Goal: Information Seeking & Learning: Learn about a topic

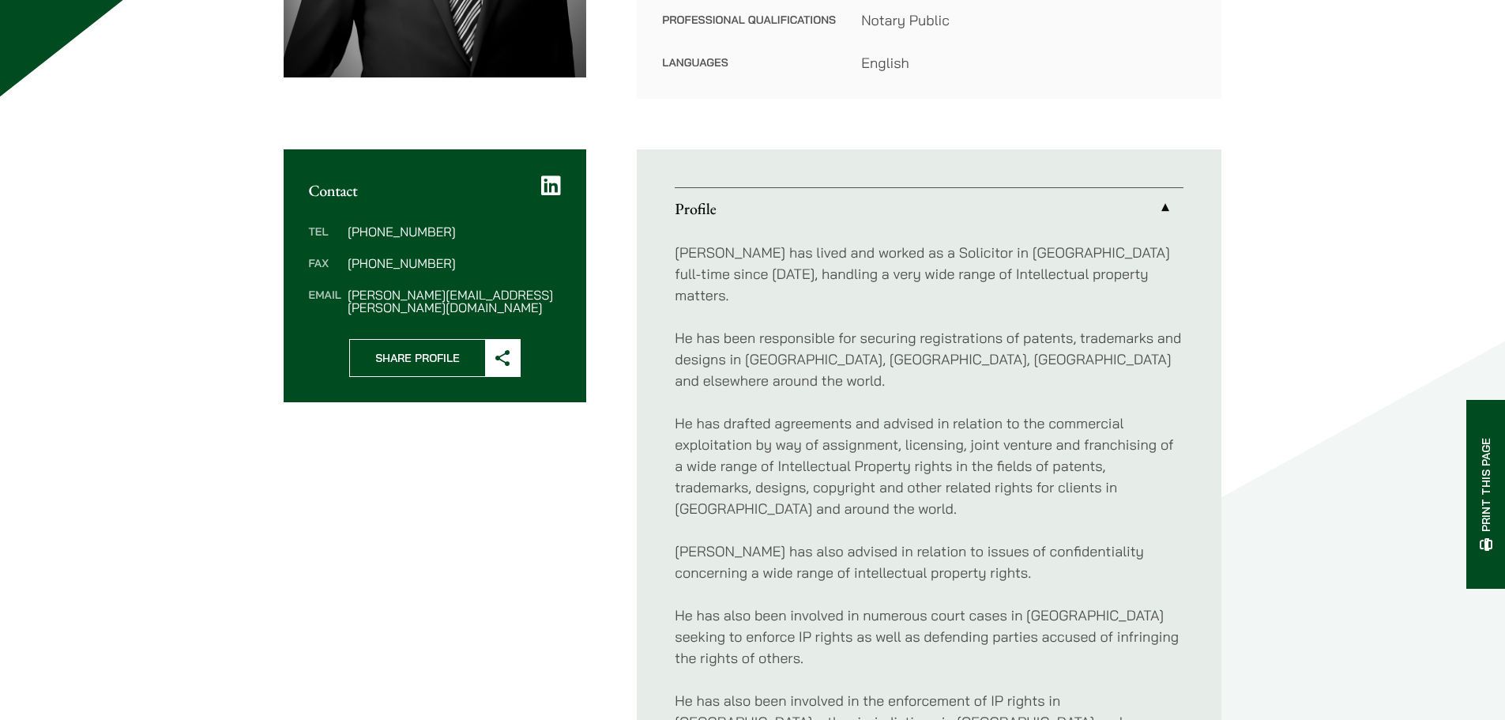
scroll to position [474, 0]
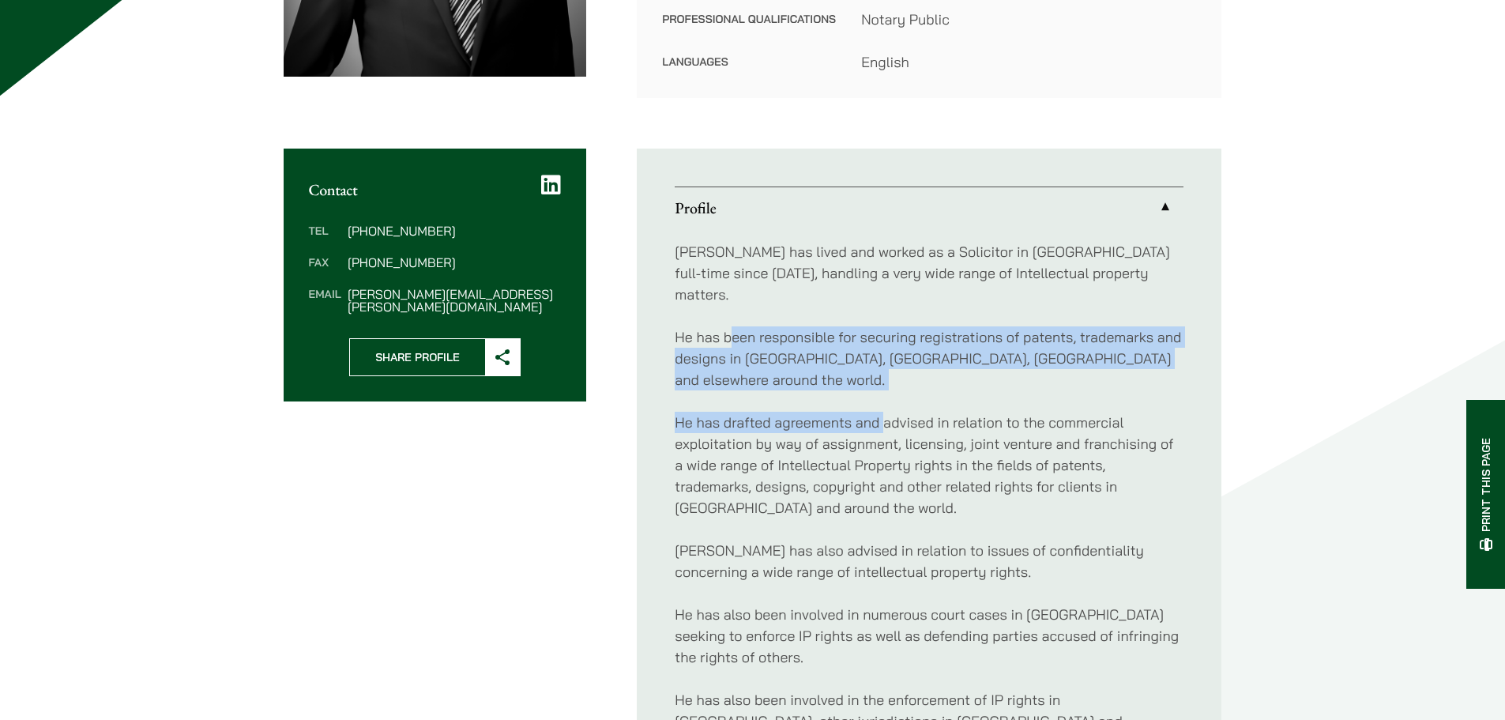
drag, startPoint x: 733, startPoint y: 289, endPoint x: 885, endPoint y: 344, distance: 161.2
click at [883, 343] on div "[PERSON_NAME] has lived and worked as a Solicitor in [GEOGRAPHIC_DATA] full-tim…" at bounding box center [929, 550] width 509 height 644
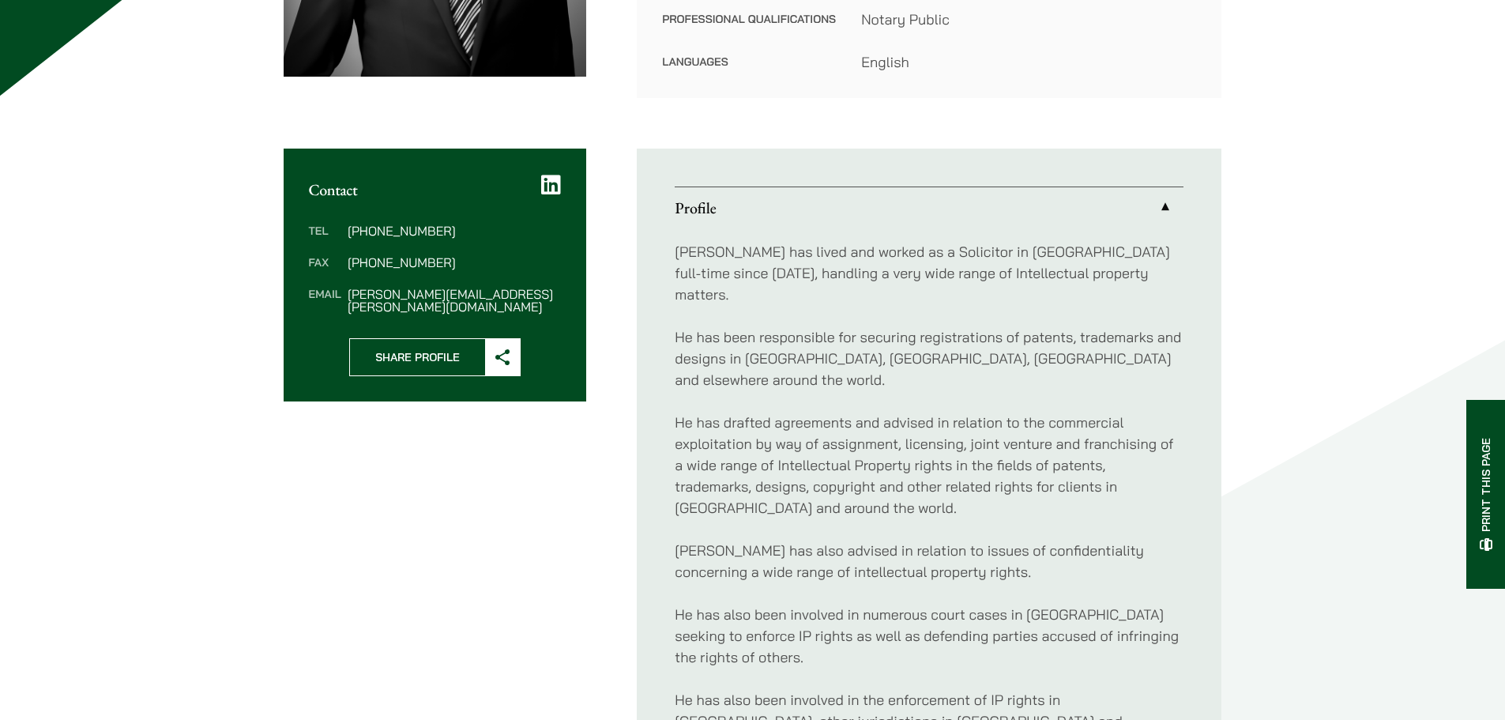
click at [888, 345] on div "[PERSON_NAME] has lived and worked as a Solicitor in [GEOGRAPHIC_DATA] full-tim…" at bounding box center [929, 550] width 509 height 644
drag, startPoint x: 892, startPoint y: 319, endPoint x: 1052, endPoint y: 331, distance: 160.8
click at [1052, 331] on p "He has been responsible for securing registrations of patents, trademarks and d…" at bounding box center [929, 358] width 509 height 64
click at [1142, 341] on div "Tim has lived and worked as a Solicitor in Hong Kong full-time since 1980, hand…" at bounding box center [929, 550] width 509 height 644
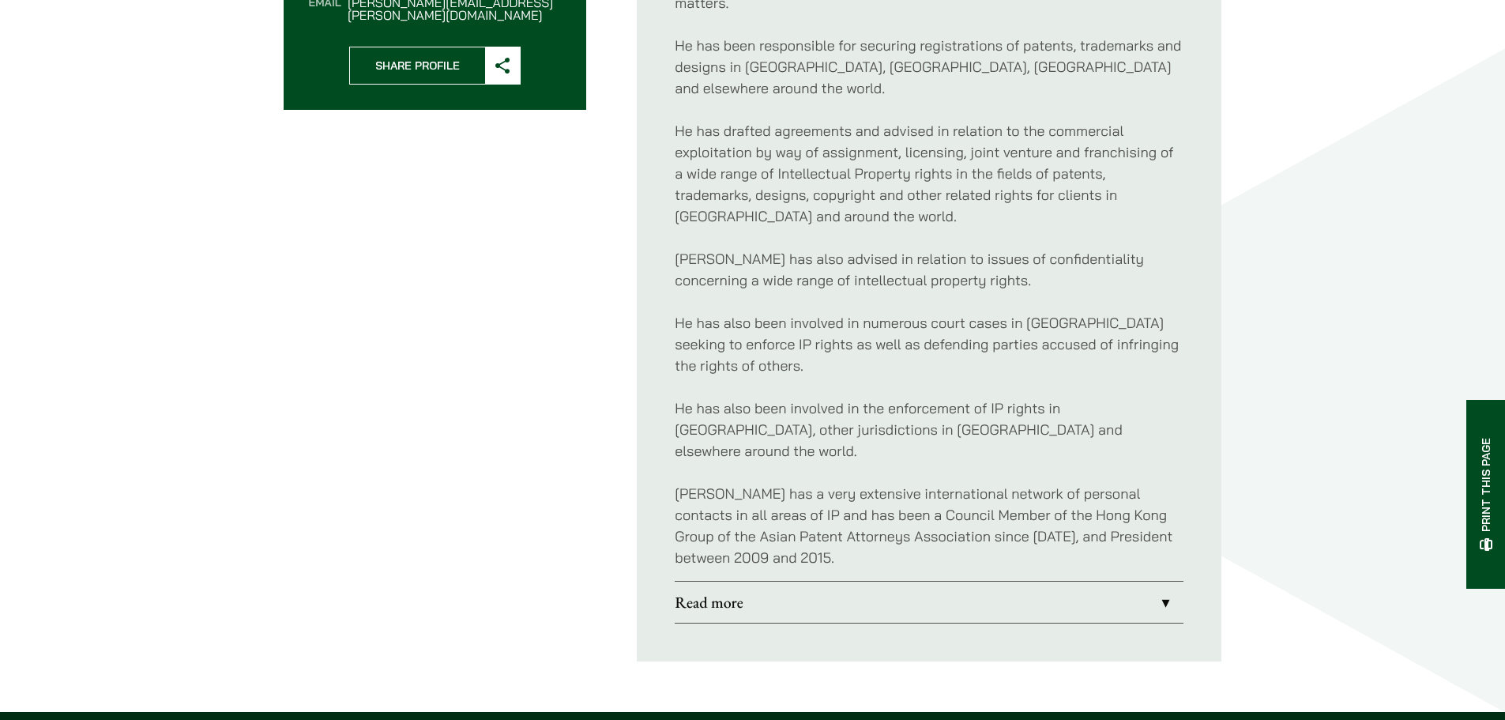
scroll to position [790, 0]
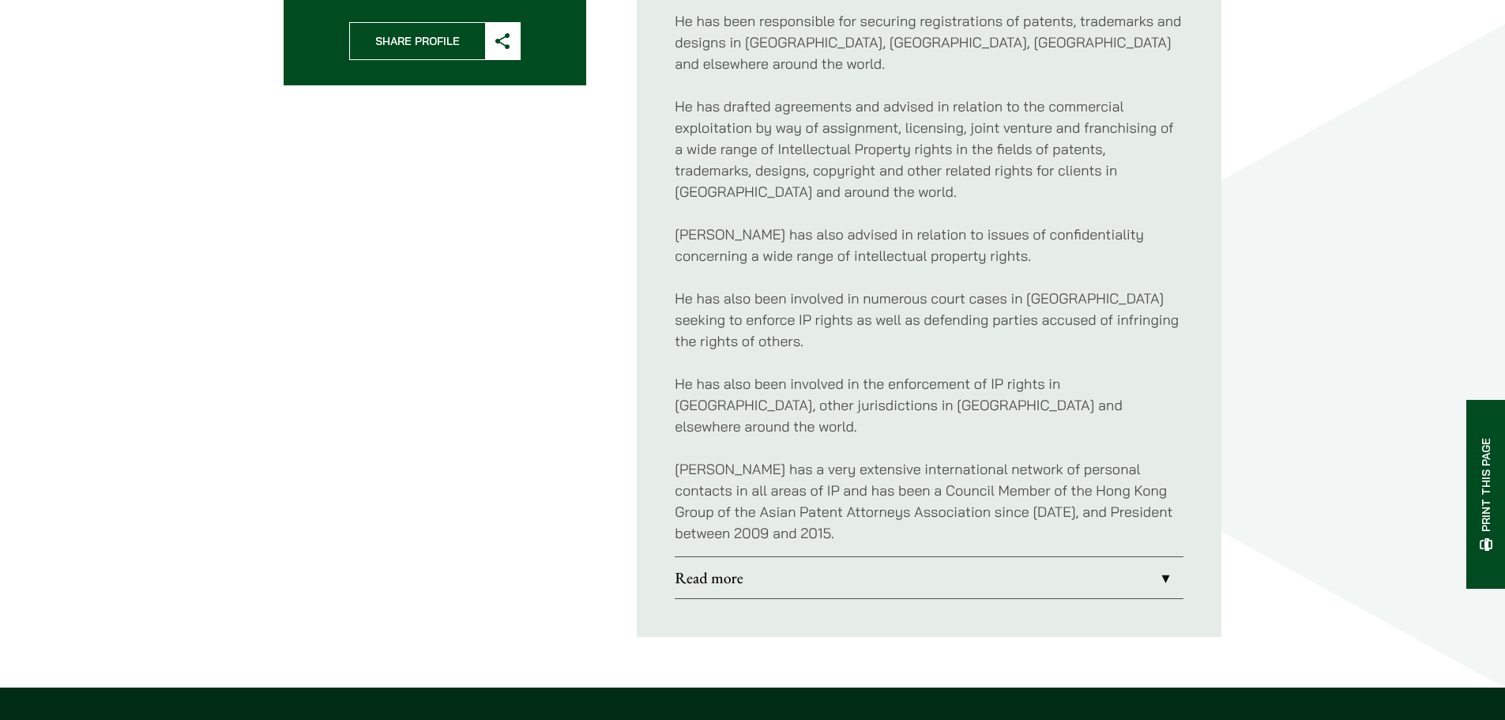
click at [905, 557] on link "Read more" at bounding box center [929, 577] width 509 height 41
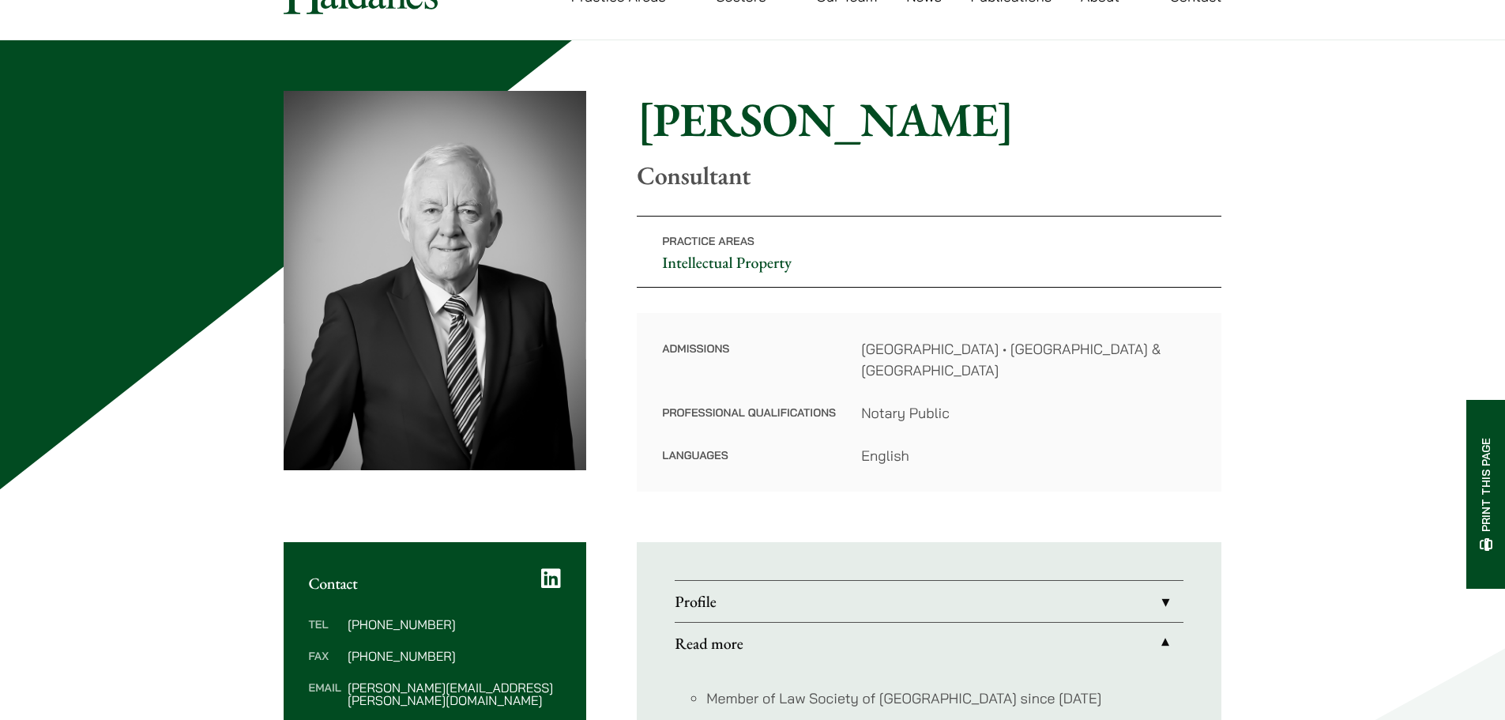
scroll to position [79, 0]
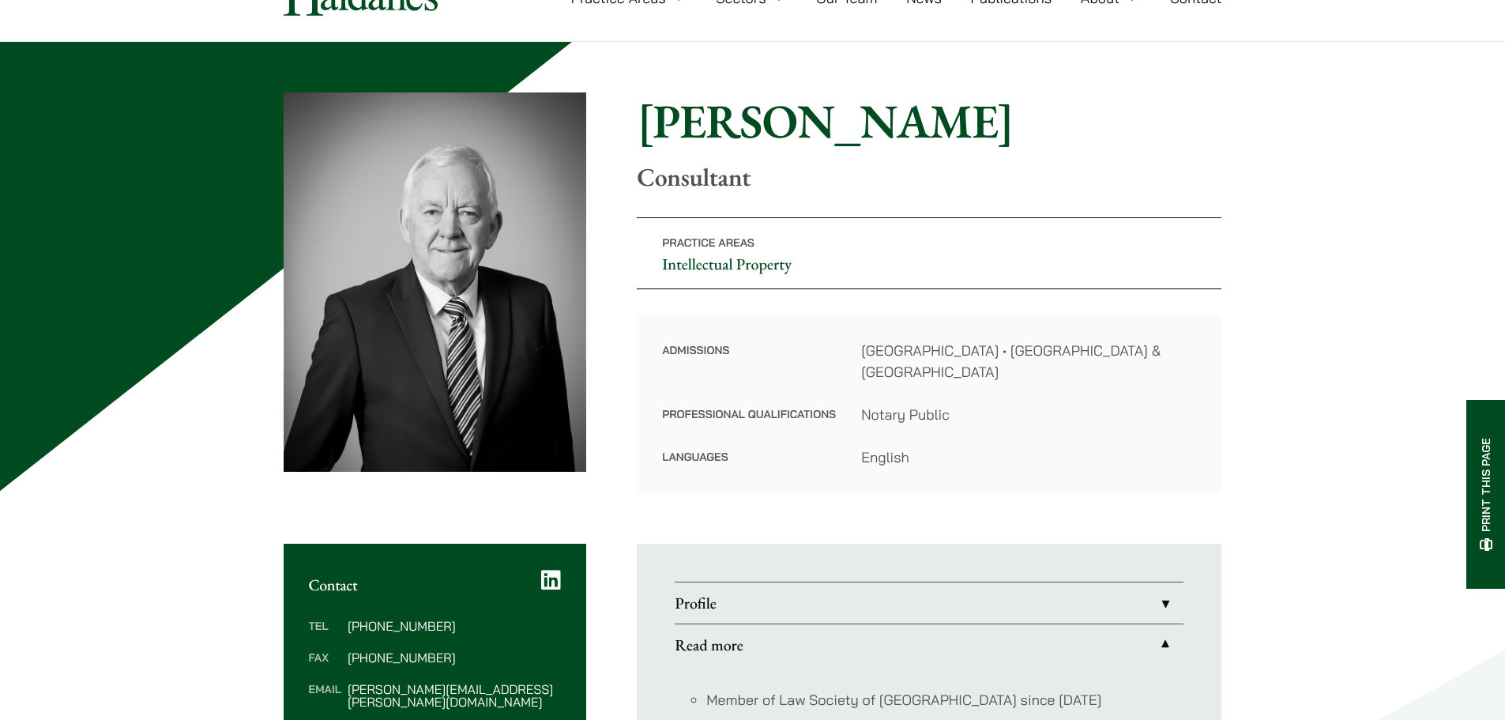
click at [908, 582] on link "Profile" at bounding box center [929, 602] width 509 height 41
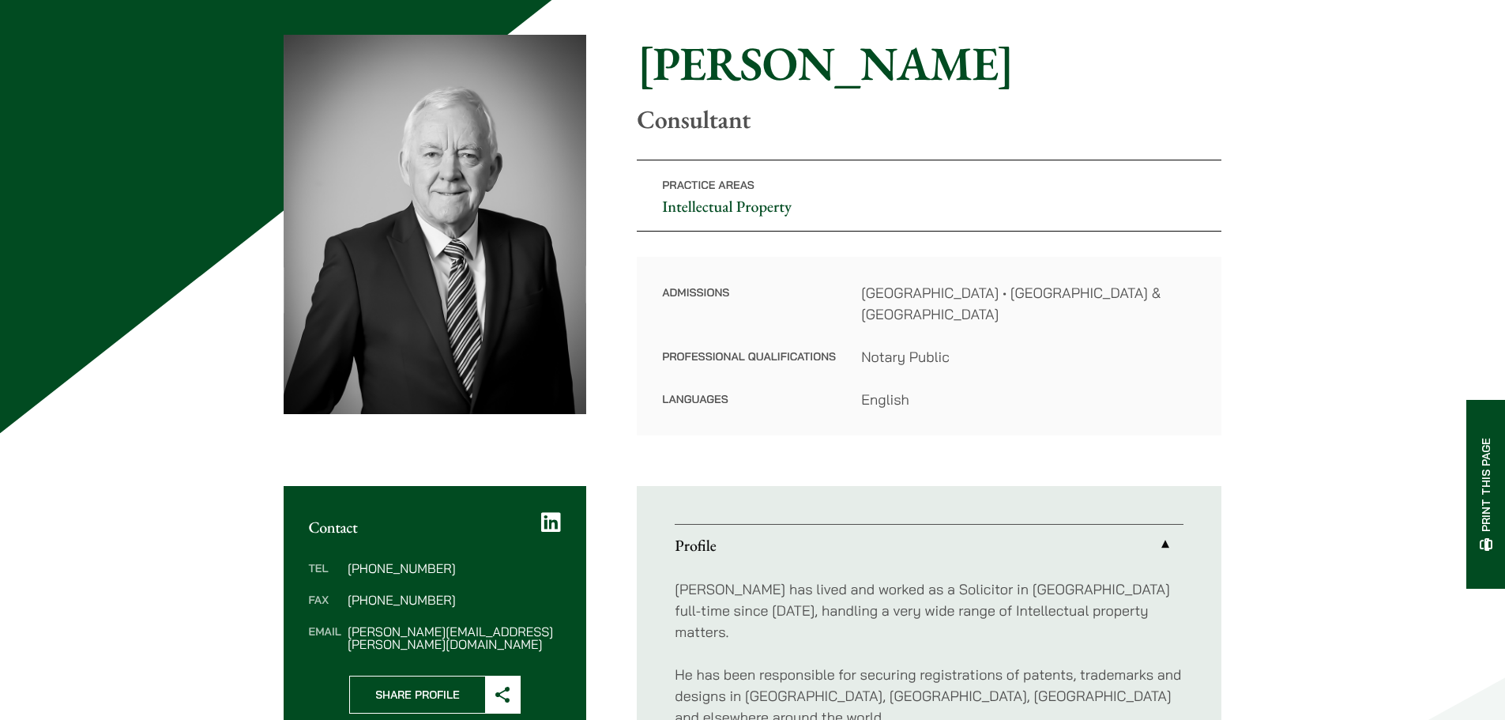
scroll to position [237, 0]
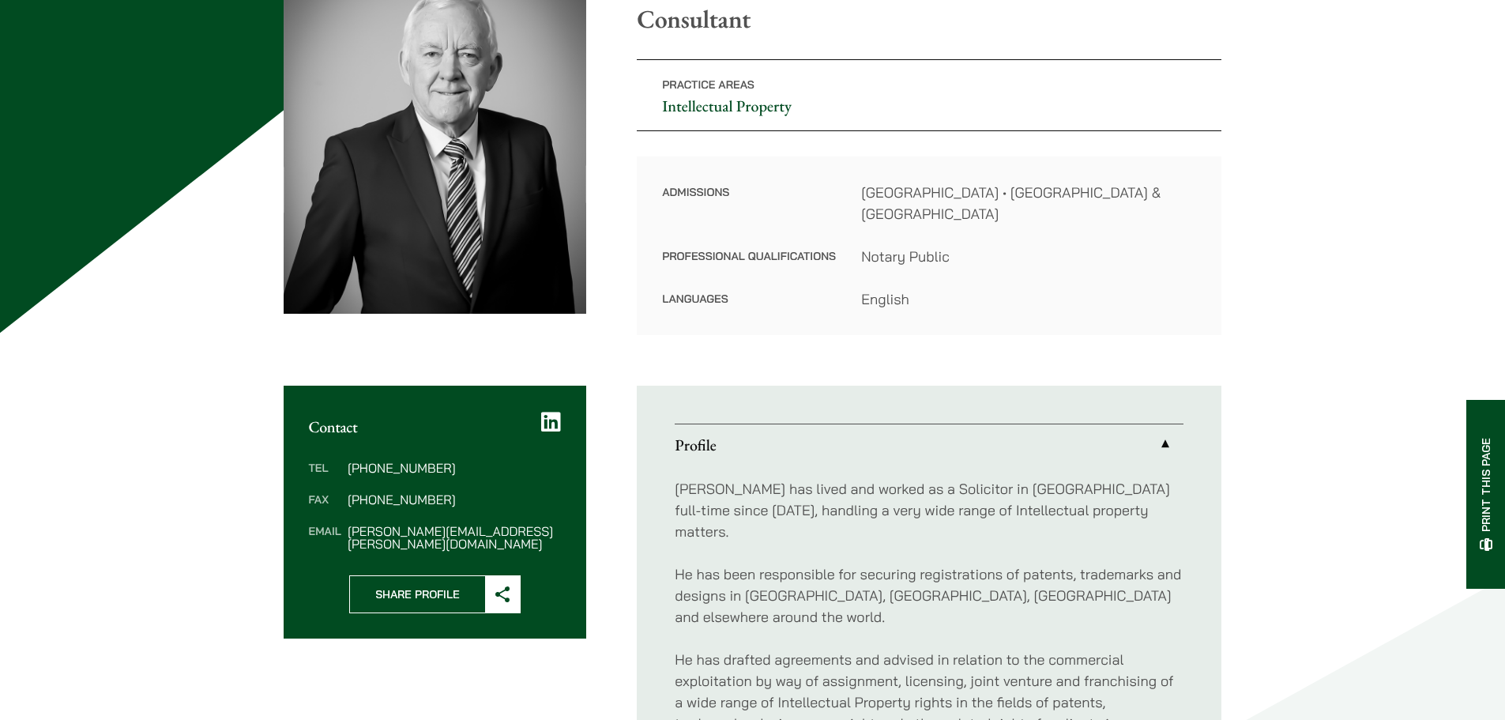
click at [912, 436] on link "Profile" at bounding box center [929, 444] width 509 height 41
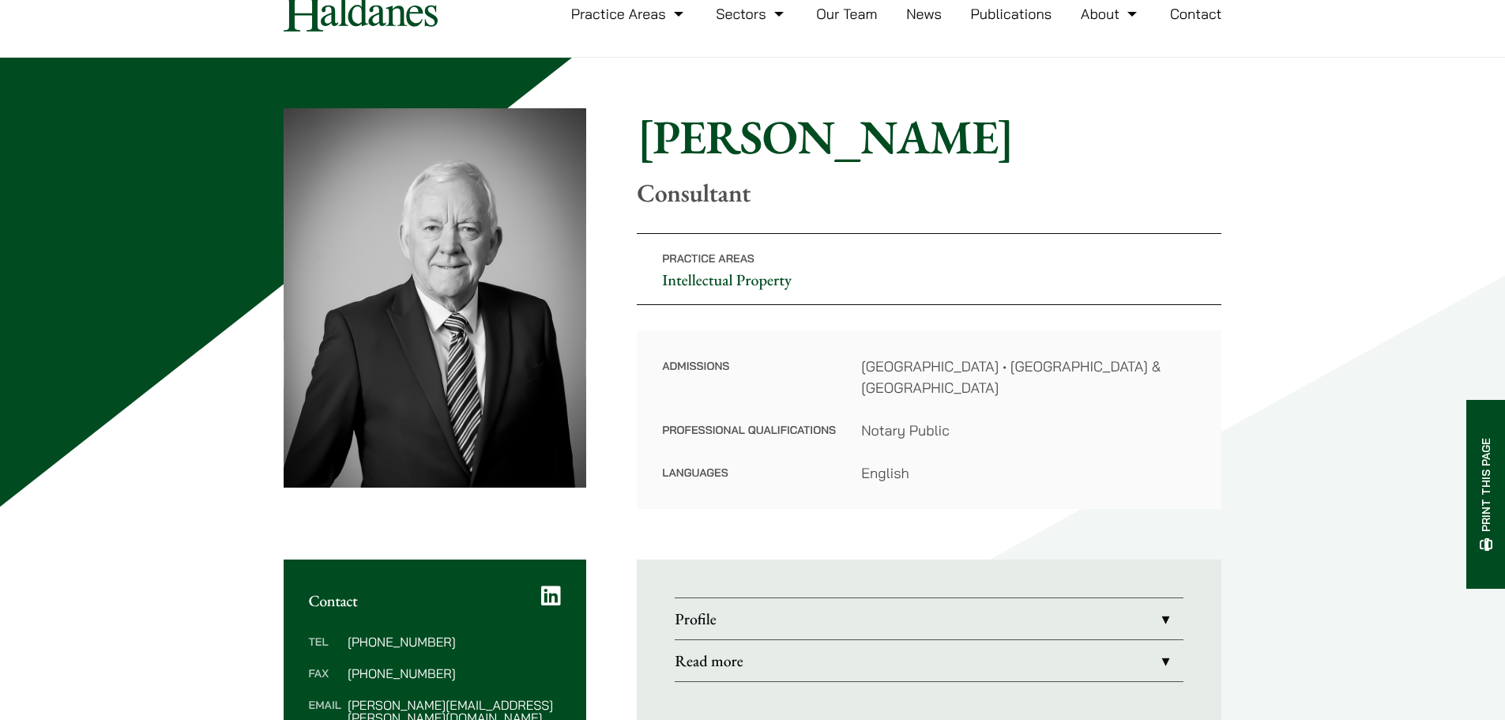
scroll to position [0, 0]
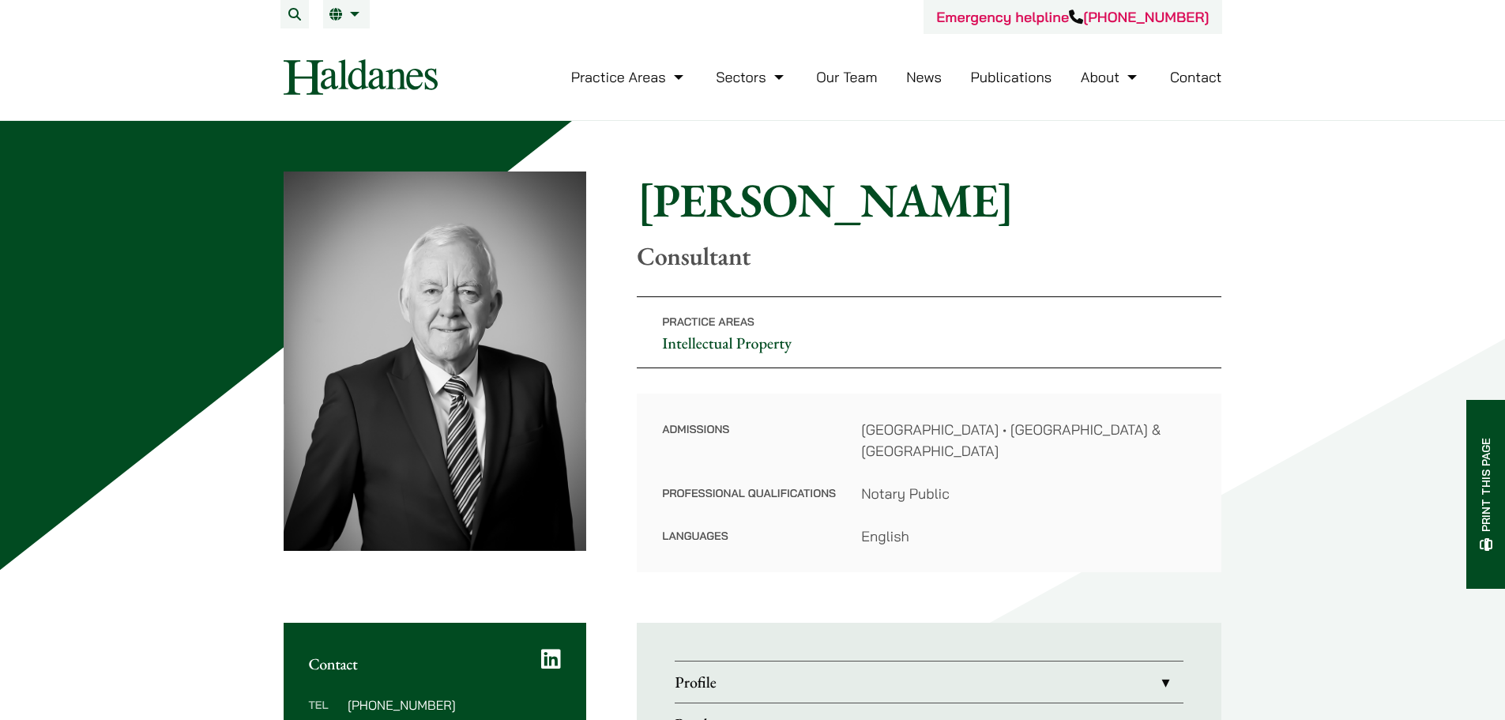
click at [861, 678] on link "Profile" at bounding box center [929, 681] width 509 height 41
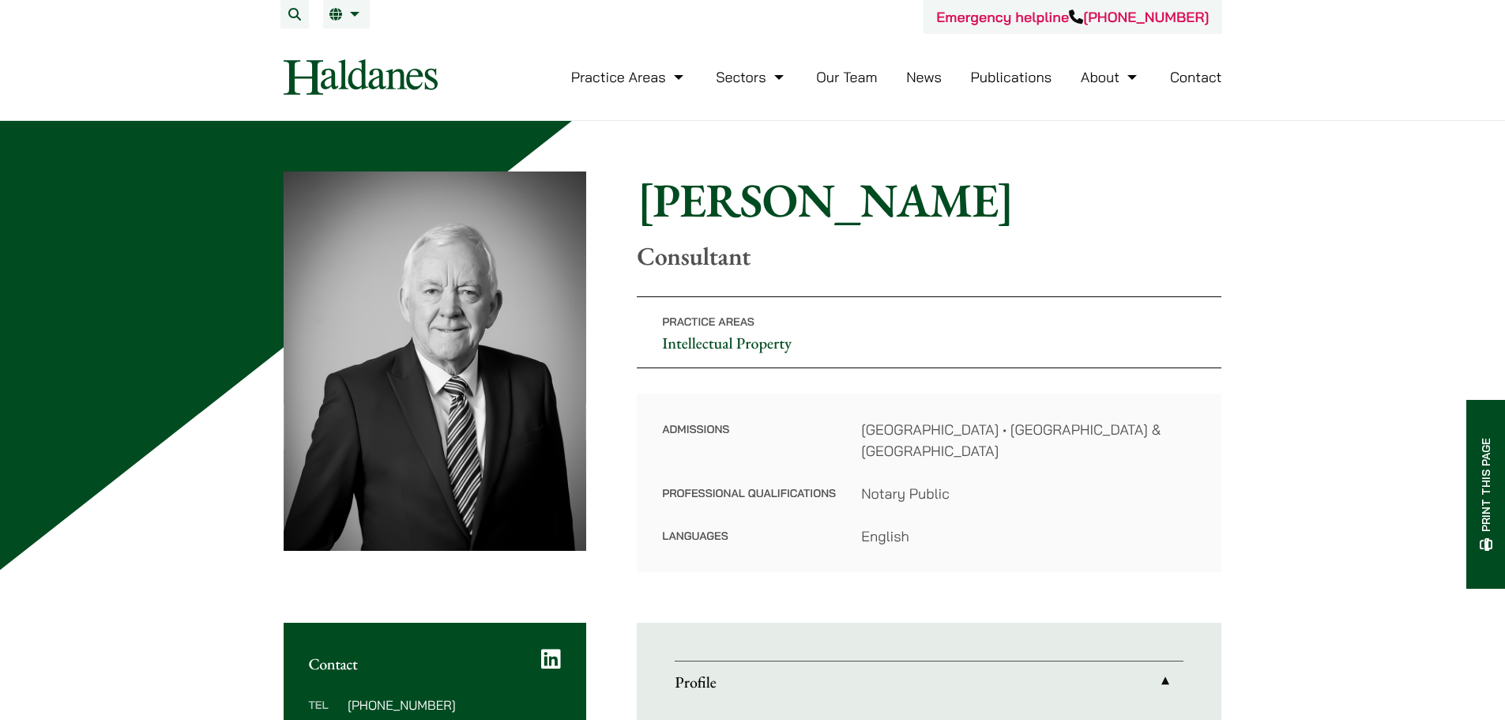
click at [864, 664] on link "Profile" at bounding box center [929, 681] width 509 height 41
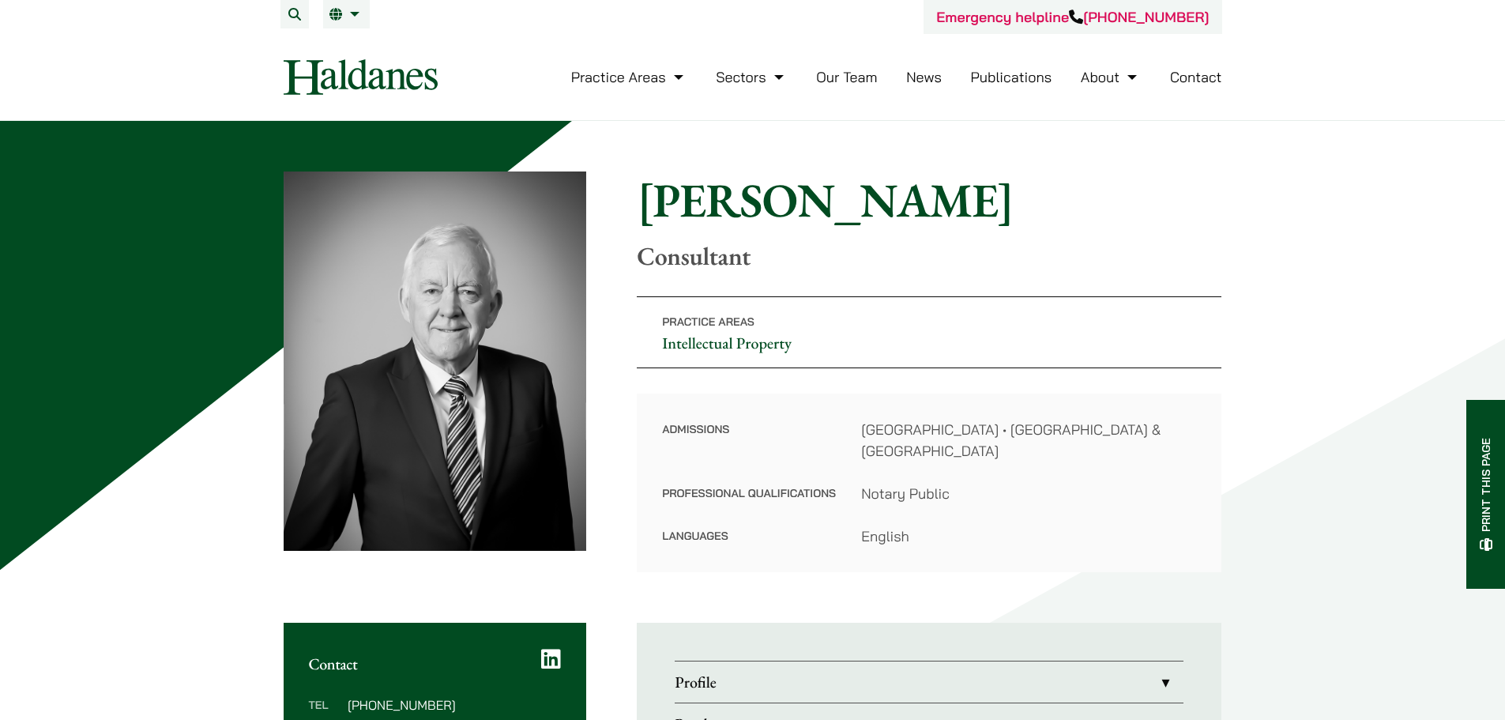
click at [856, 70] on link "Our Team" at bounding box center [846, 77] width 61 height 18
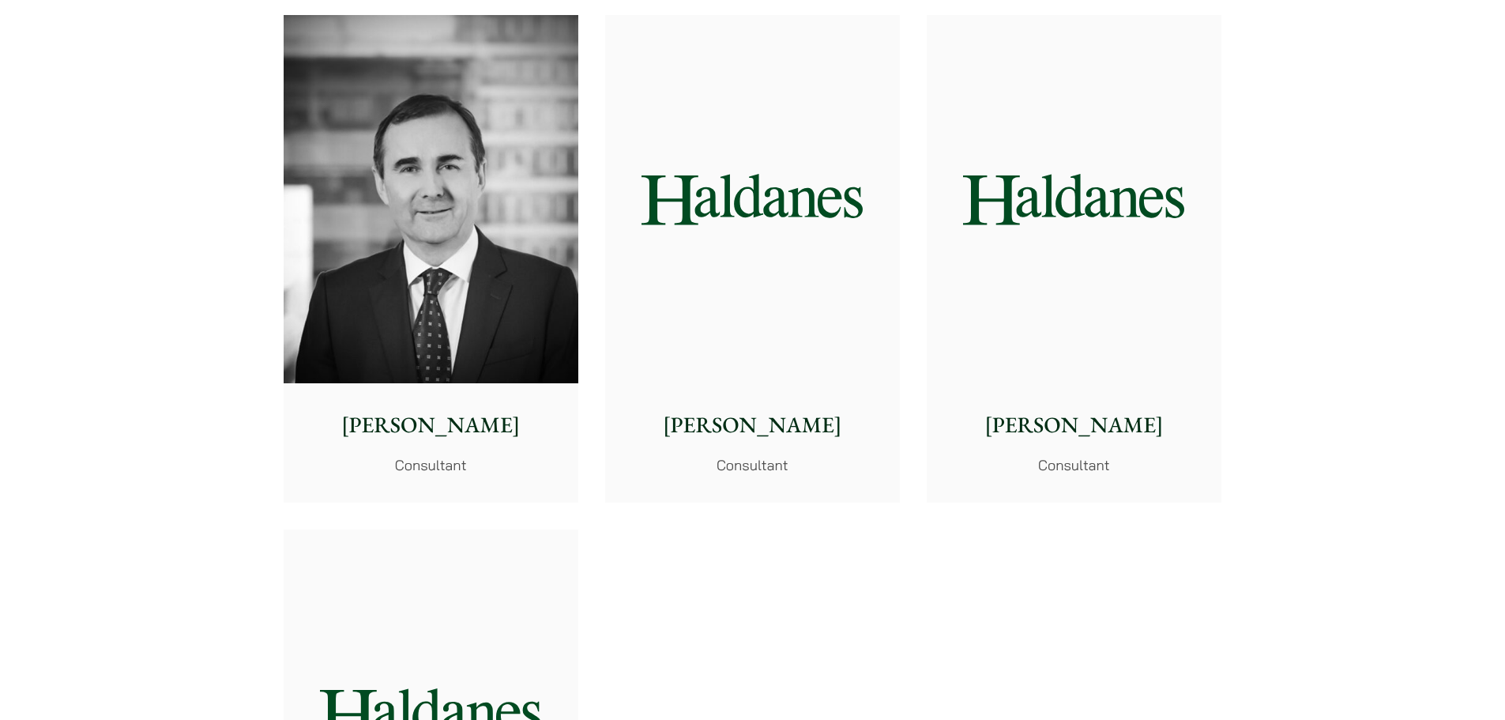
scroll to position [7821, 0]
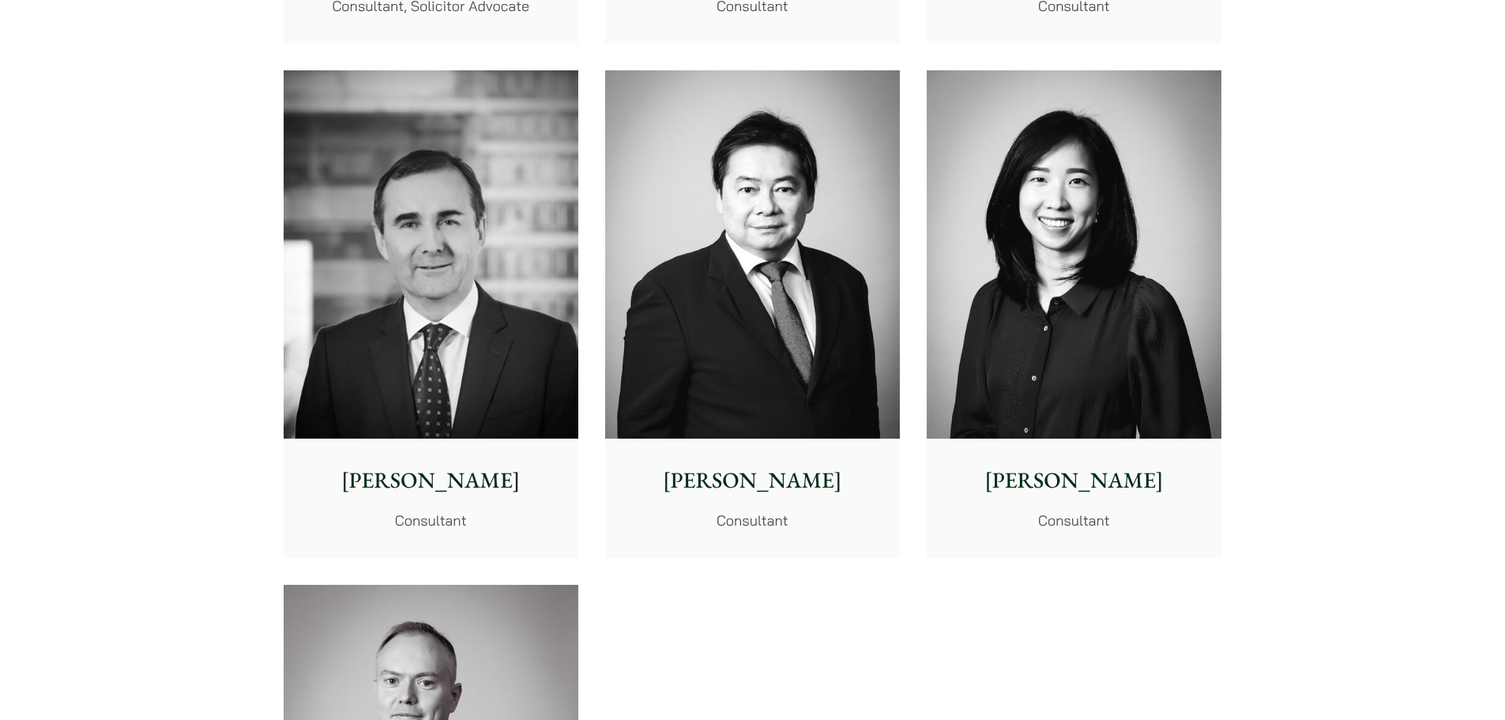
click at [1070, 454] on div "Emma Fok Consultant" at bounding box center [1074, 497] width 295 height 118
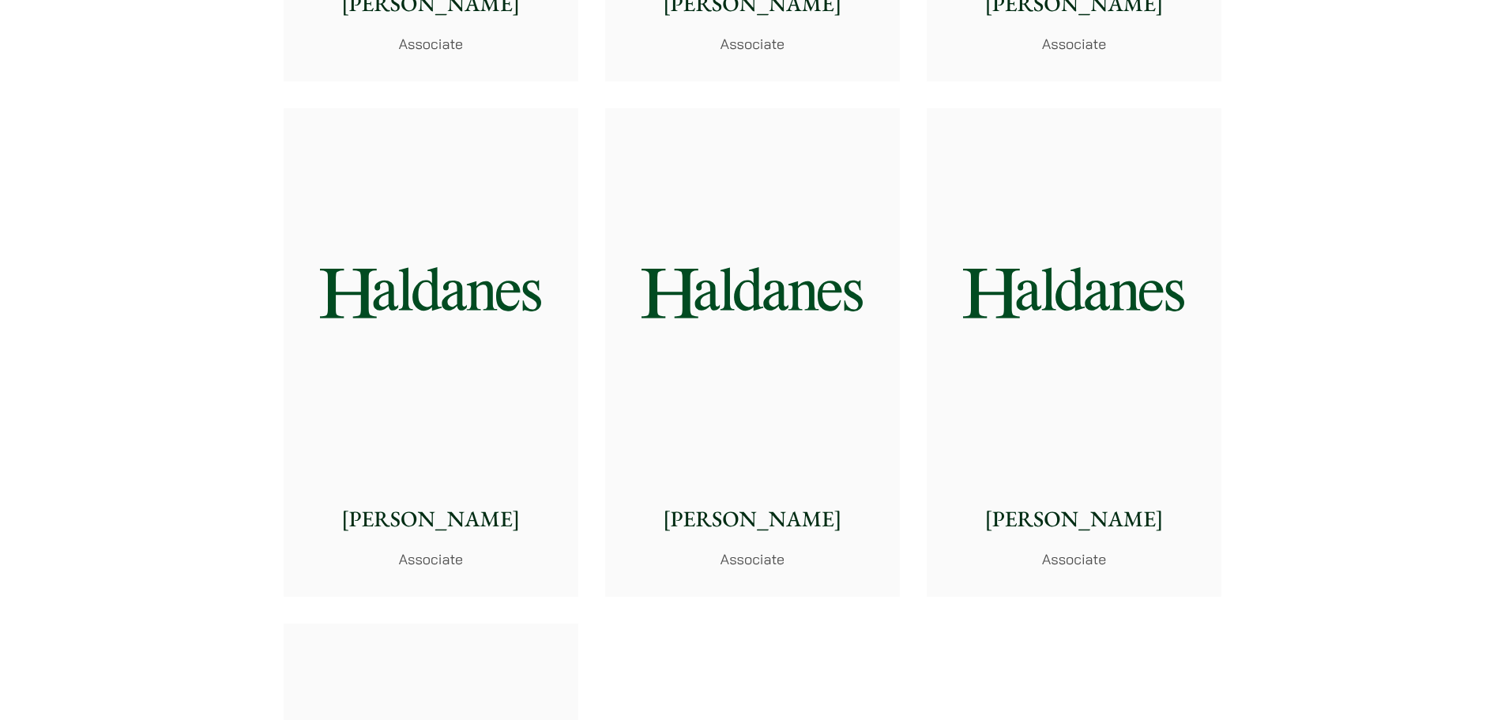
scroll to position [6083, 0]
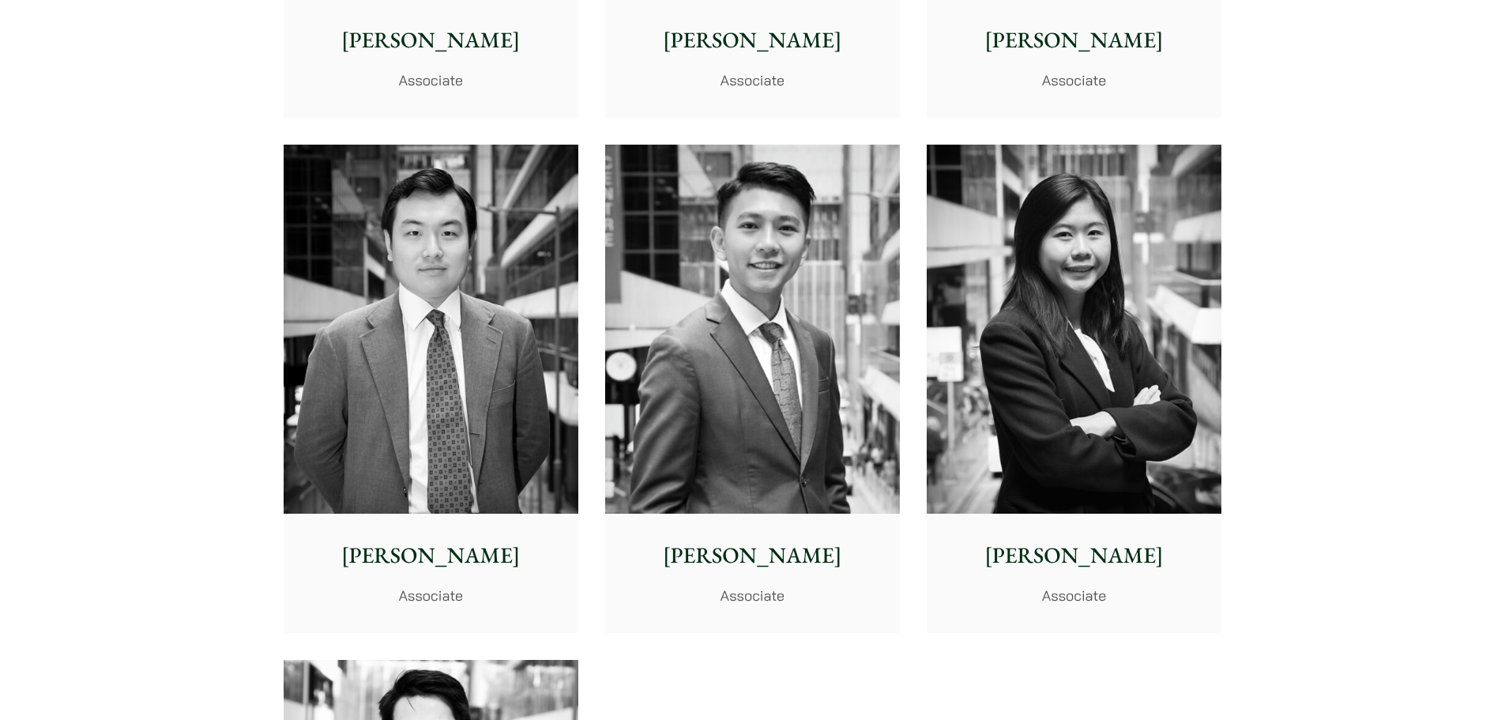
click at [838, 386] on img at bounding box center [752, 329] width 295 height 369
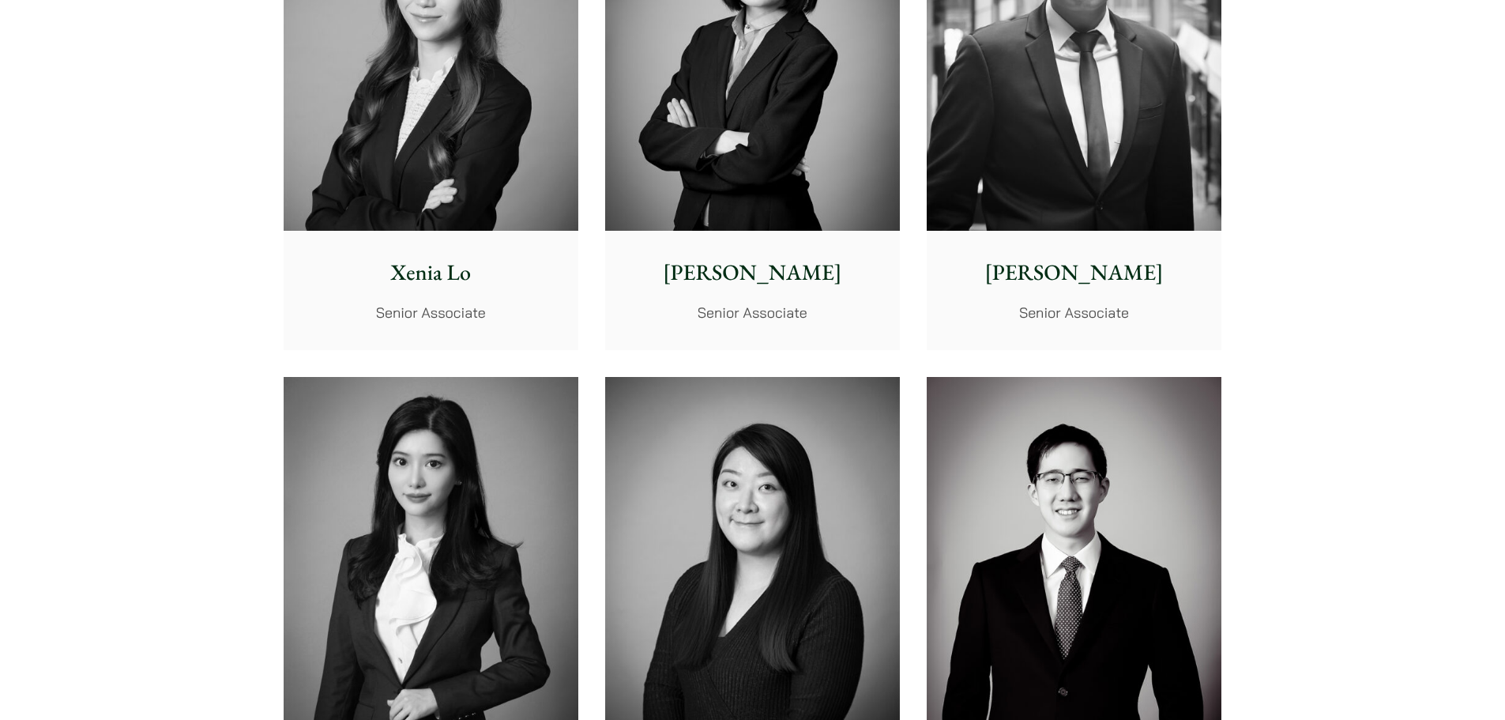
scroll to position [4345, 0]
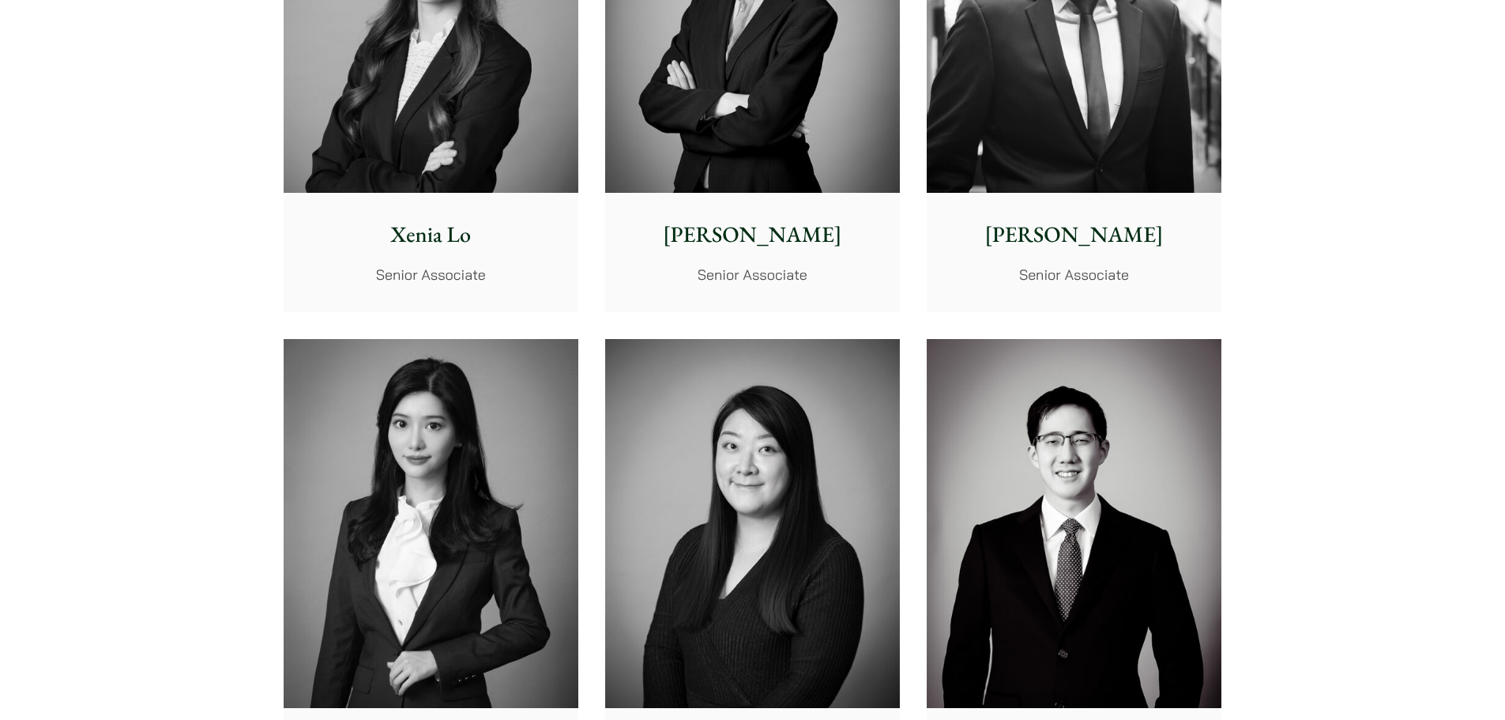
click at [508, 506] on img at bounding box center [431, 523] width 295 height 369
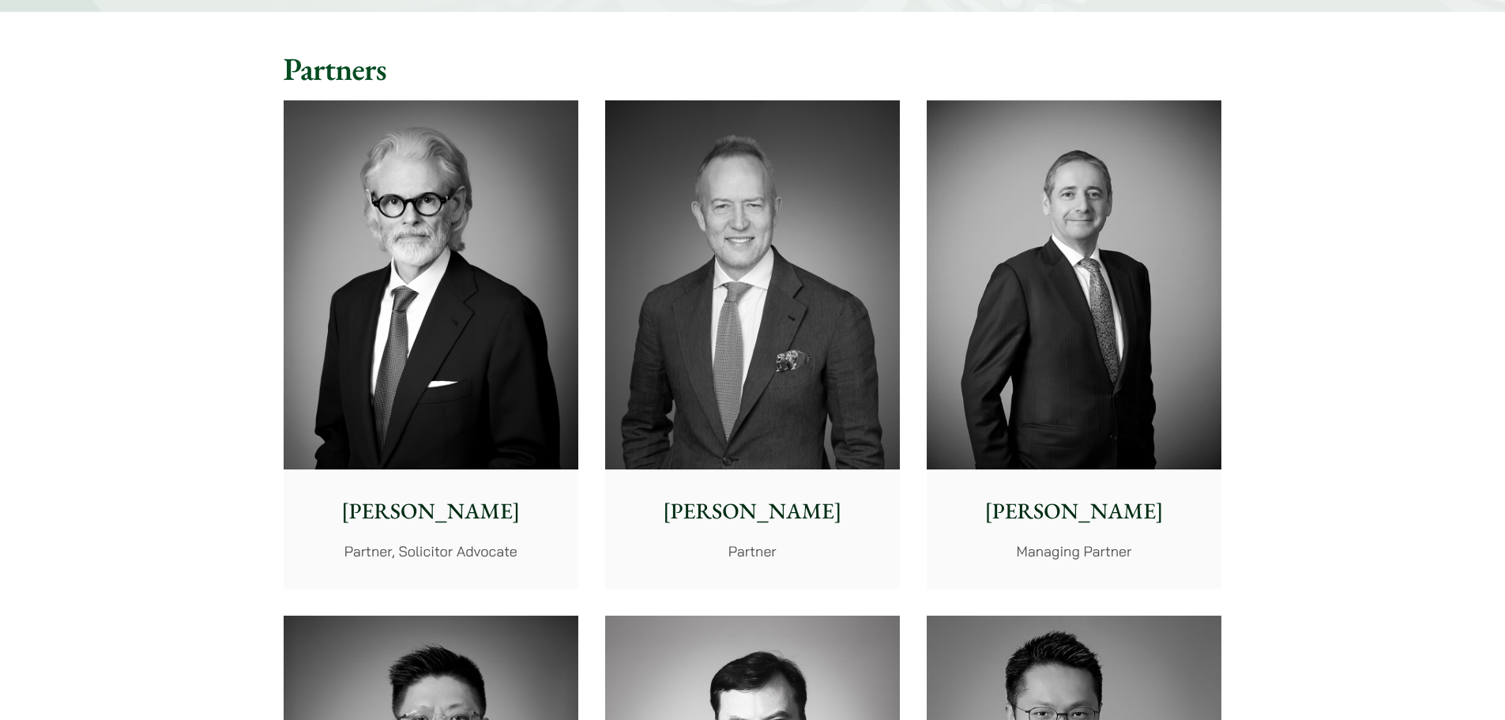
scroll to position [316, 0]
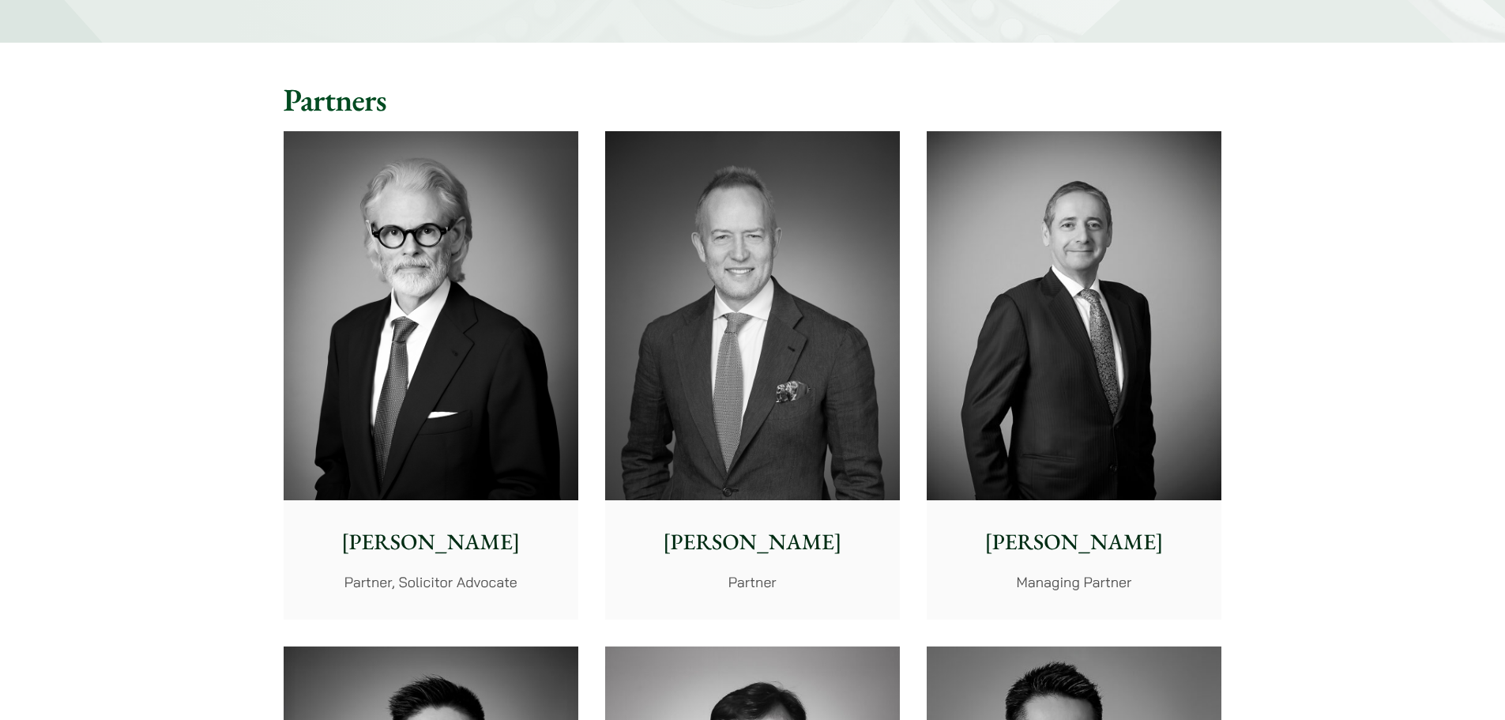
click at [468, 307] on img at bounding box center [431, 315] width 295 height 369
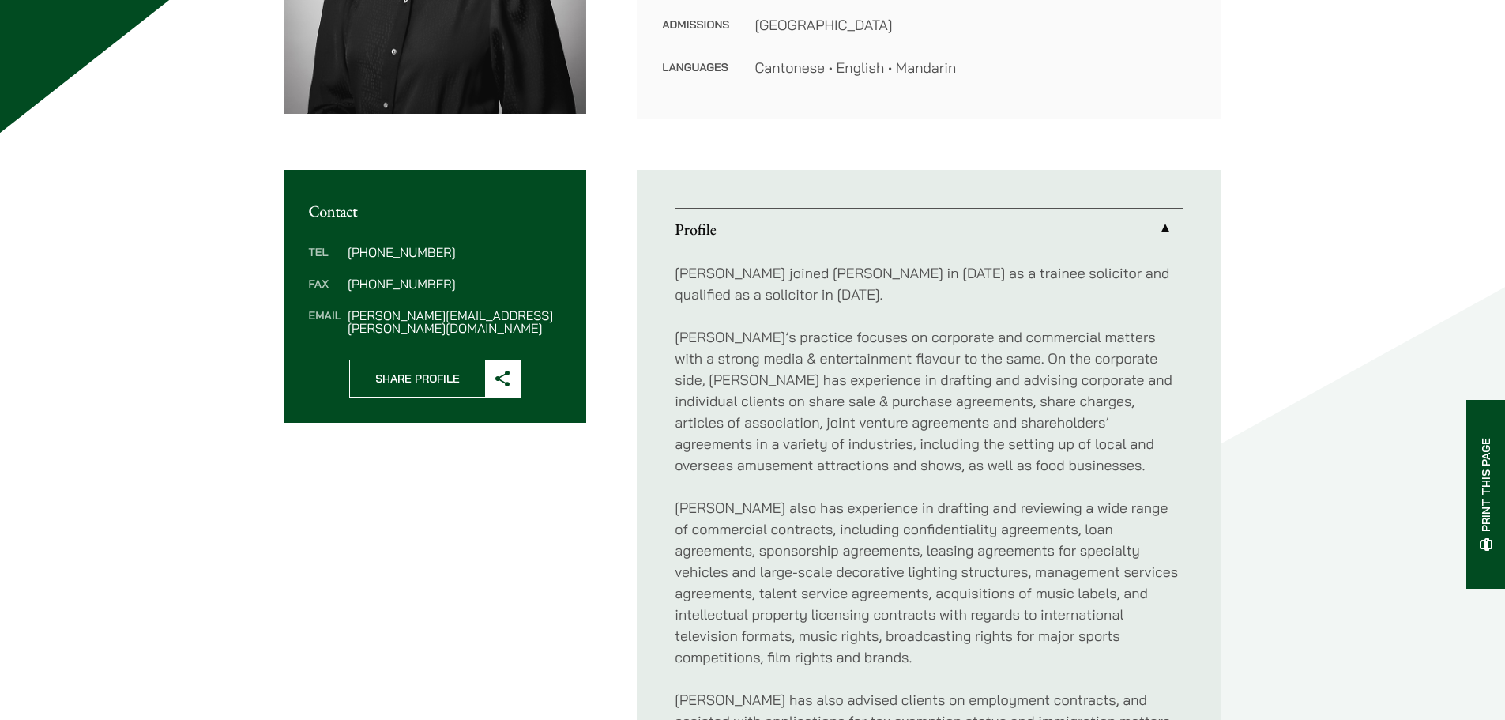
scroll to position [316, 0]
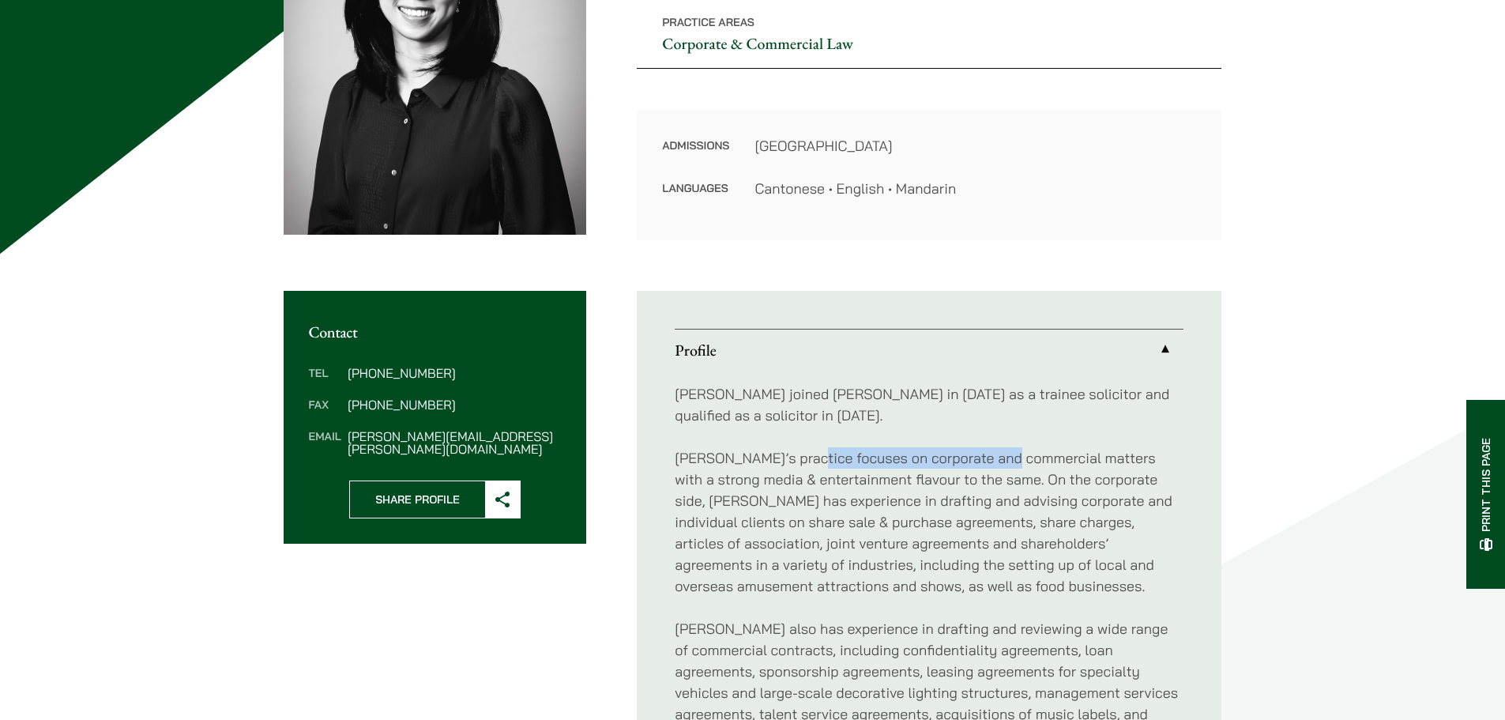
drag, startPoint x: 814, startPoint y: 450, endPoint x: 1019, endPoint y: 468, distance: 206.2
click at [1019, 468] on p "Emma’s practice focuses on corporate and commercial matters with a strong media…" at bounding box center [929, 521] width 509 height 149
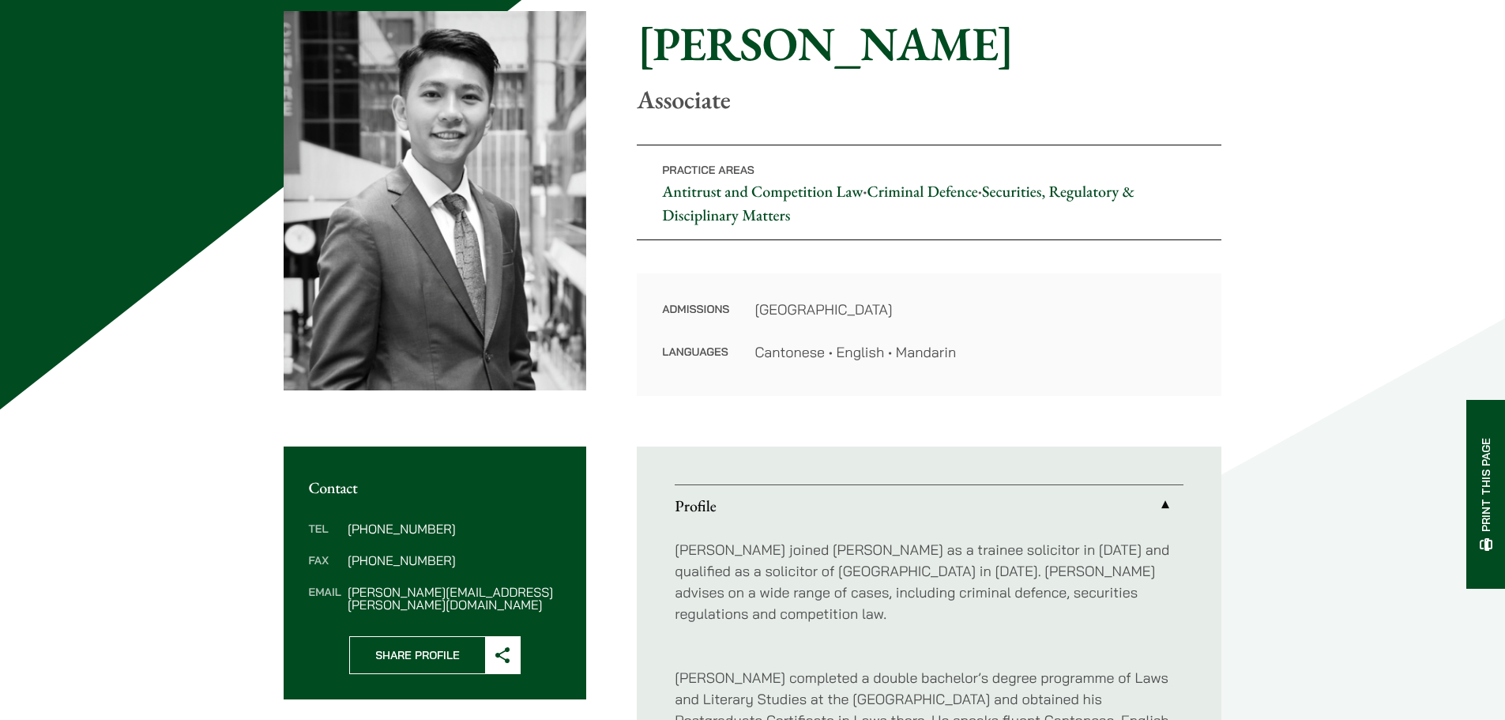
scroll to position [158, 0]
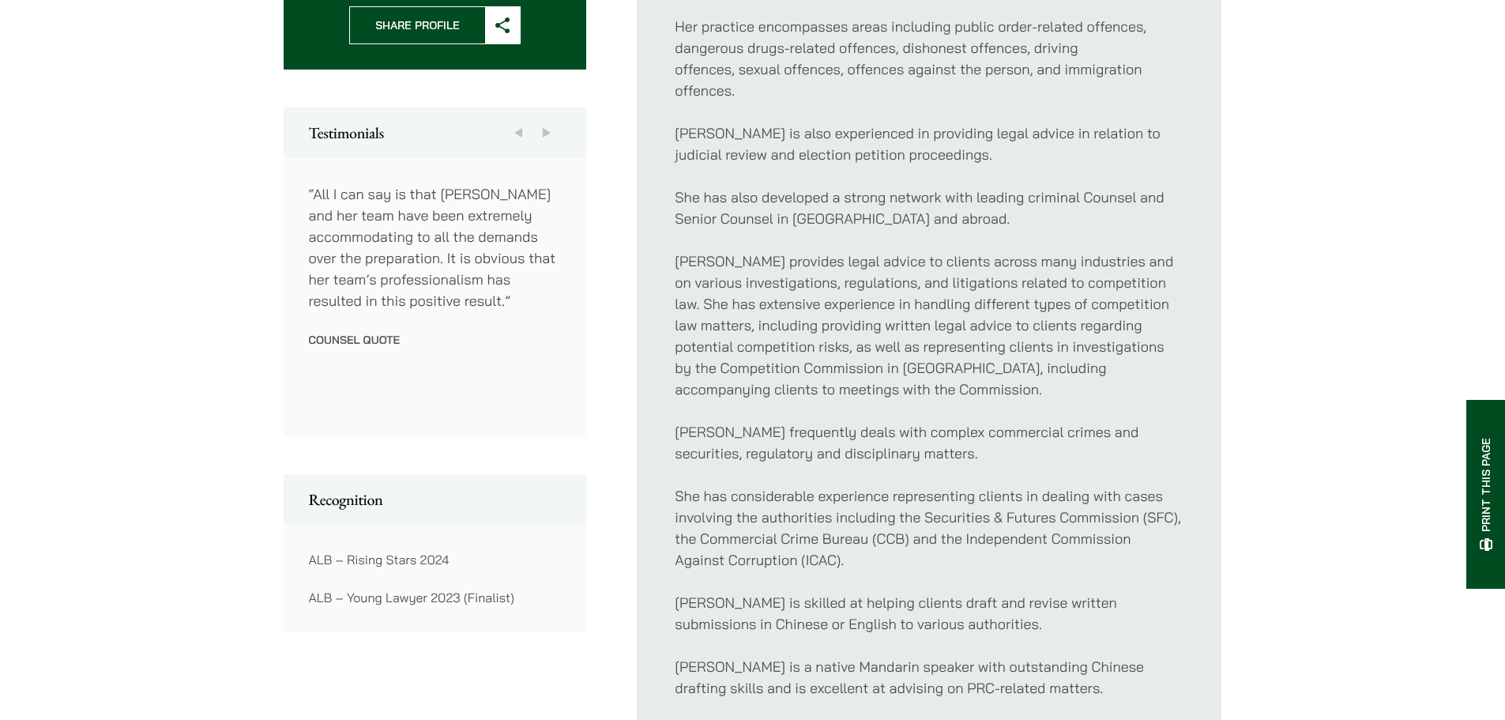
scroll to position [1264, 0]
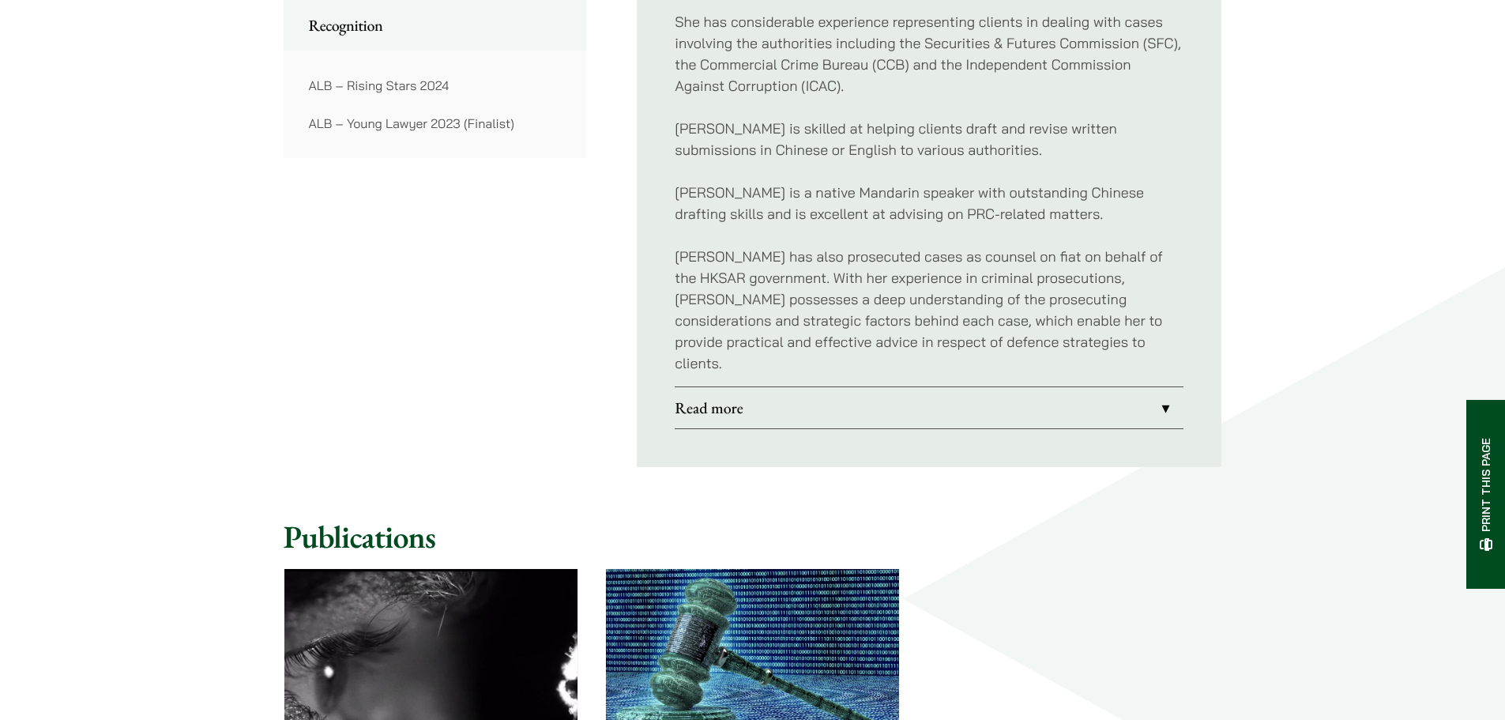
click at [761, 387] on link "Read more" at bounding box center [929, 407] width 509 height 41
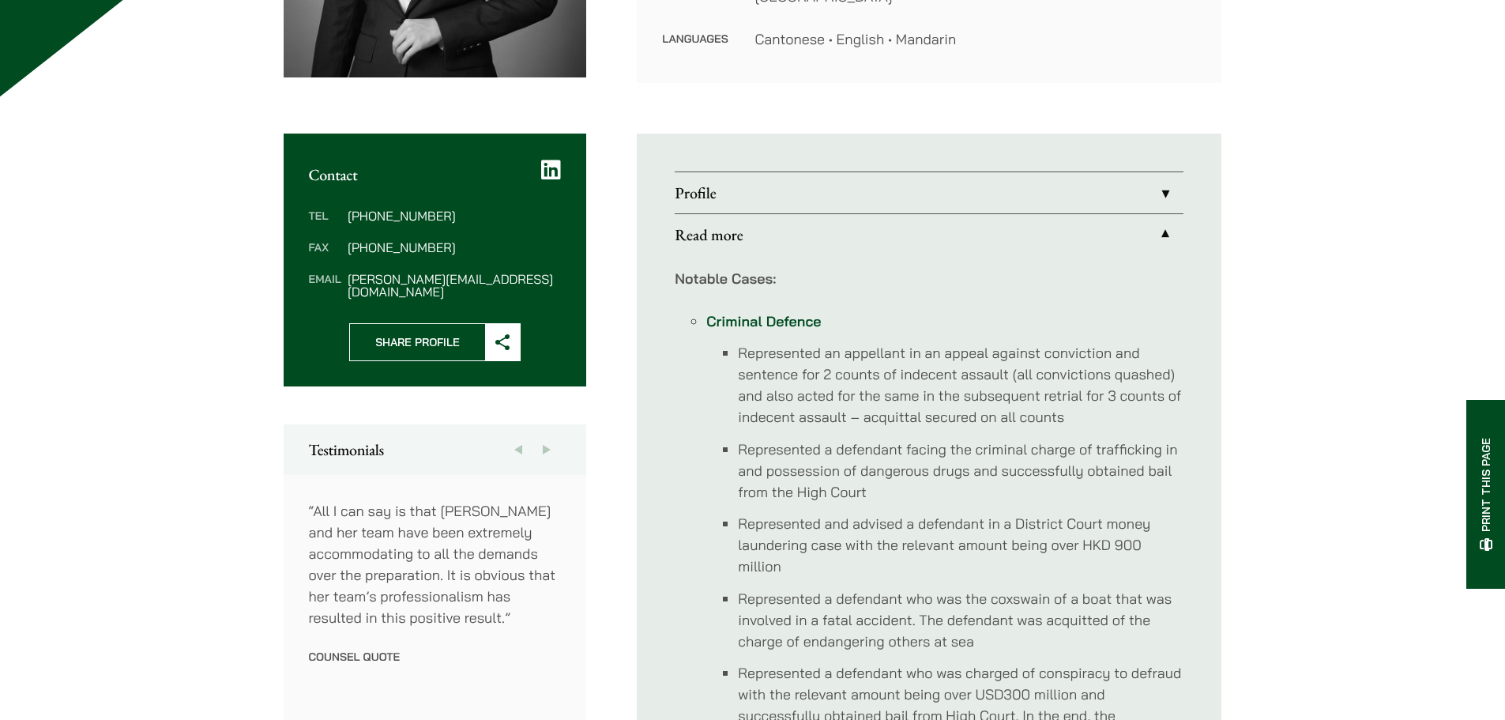
scroll to position [552, 0]
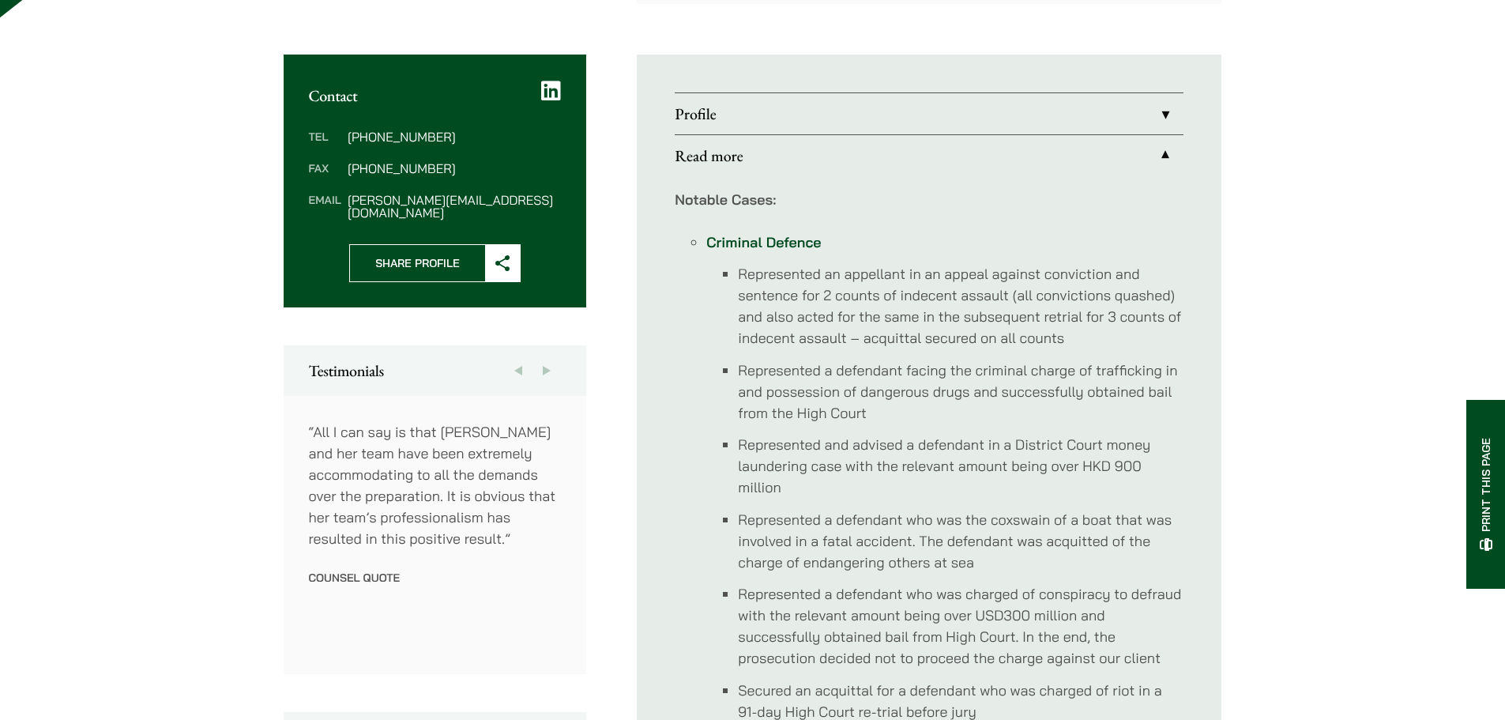
click at [540, 365] on button "Next" at bounding box center [546, 370] width 28 height 51
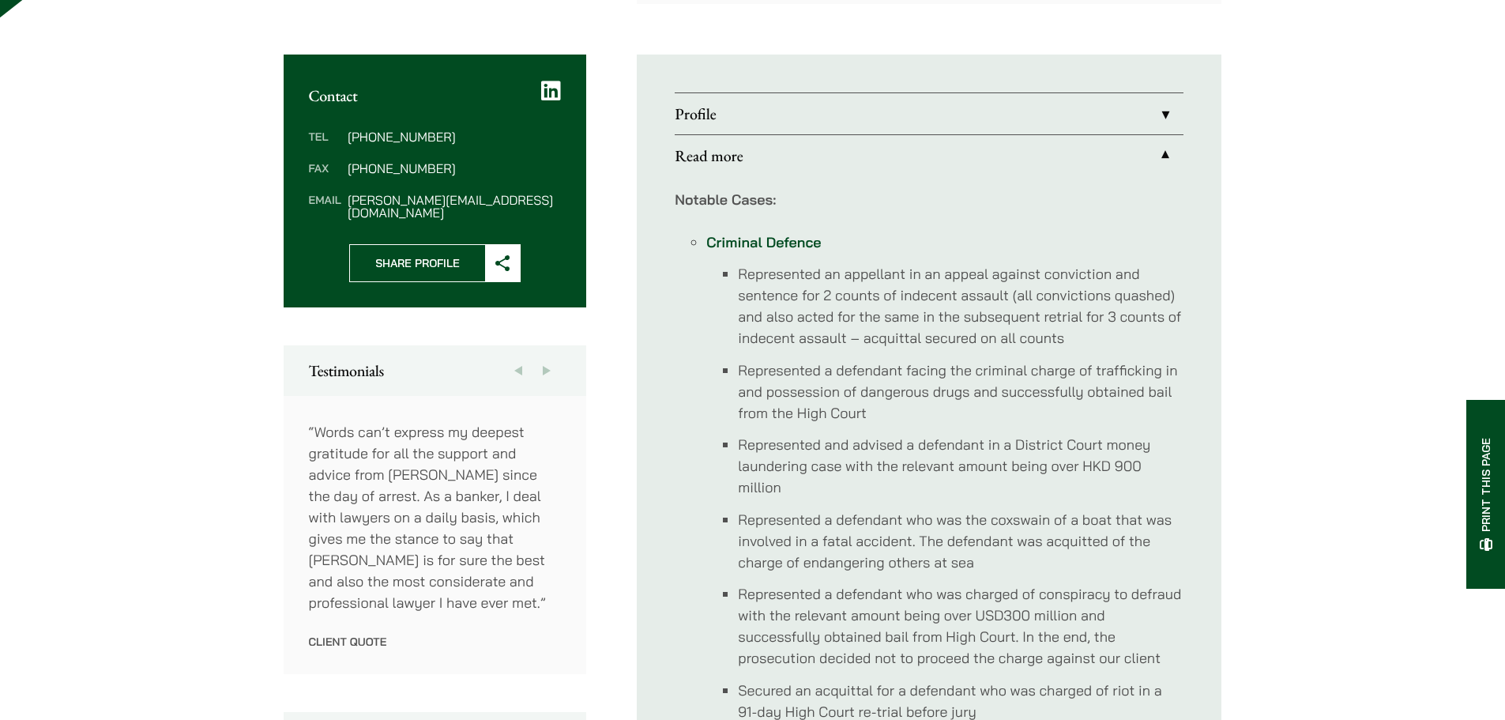
click at [540, 365] on button "Next" at bounding box center [546, 370] width 28 height 51
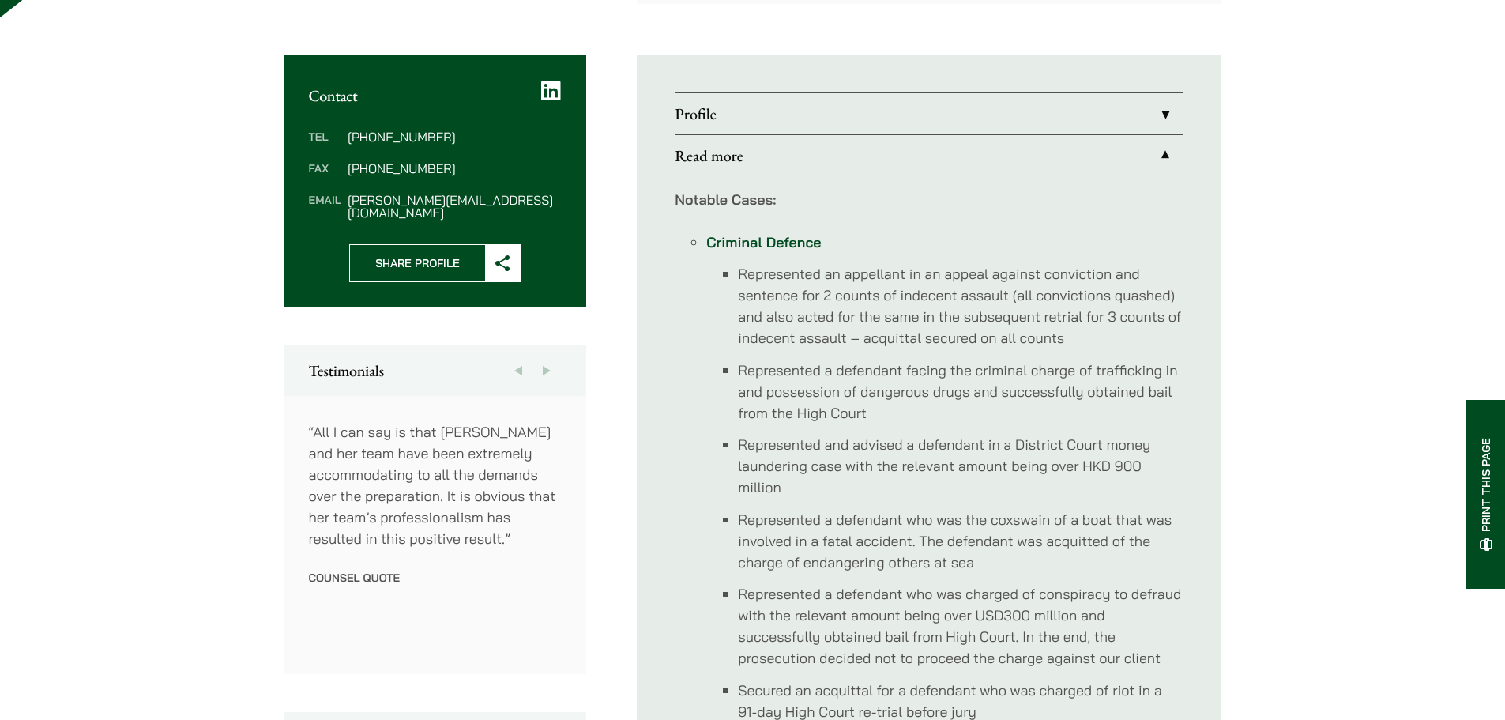
click at [540, 365] on button "Next" at bounding box center [546, 370] width 28 height 51
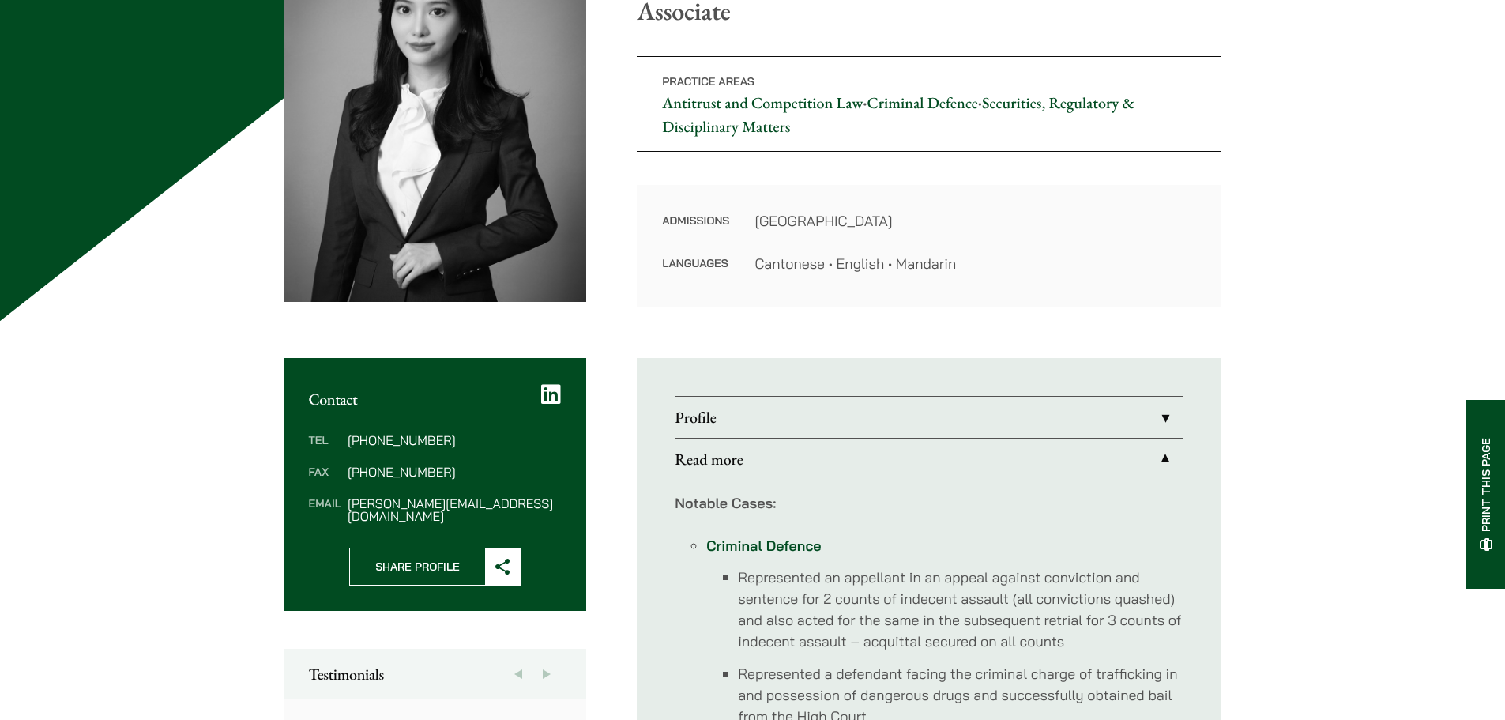
scroll to position [0, 0]
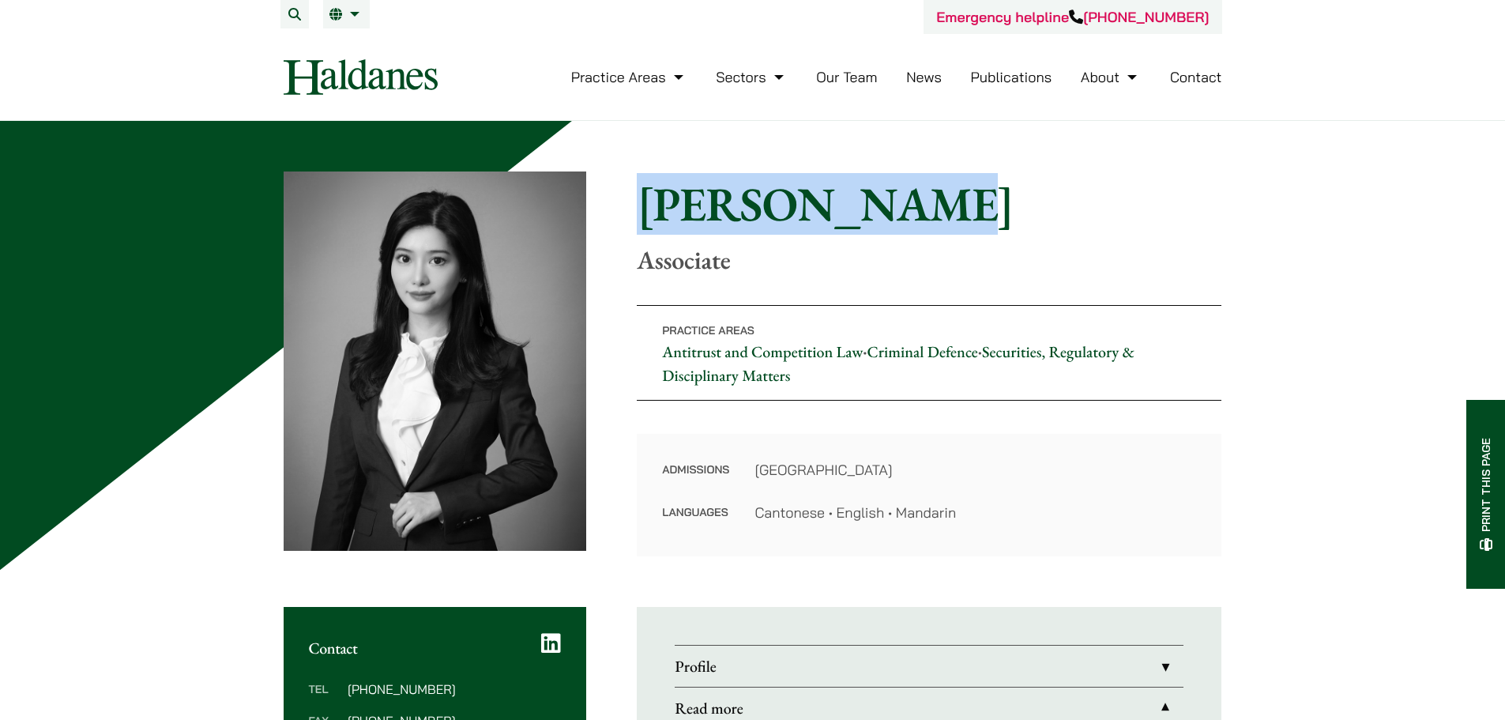
drag, startPoint x: 931, startPoint y: 206, endPoint x: 641, endPoint y: 201, distance: 290.8
click at [641, 201] on h1 "[PERSON_NAME]" at bounding box center [929, 203] width 585 height 57
copy h1 "[PERSON_NAME]"
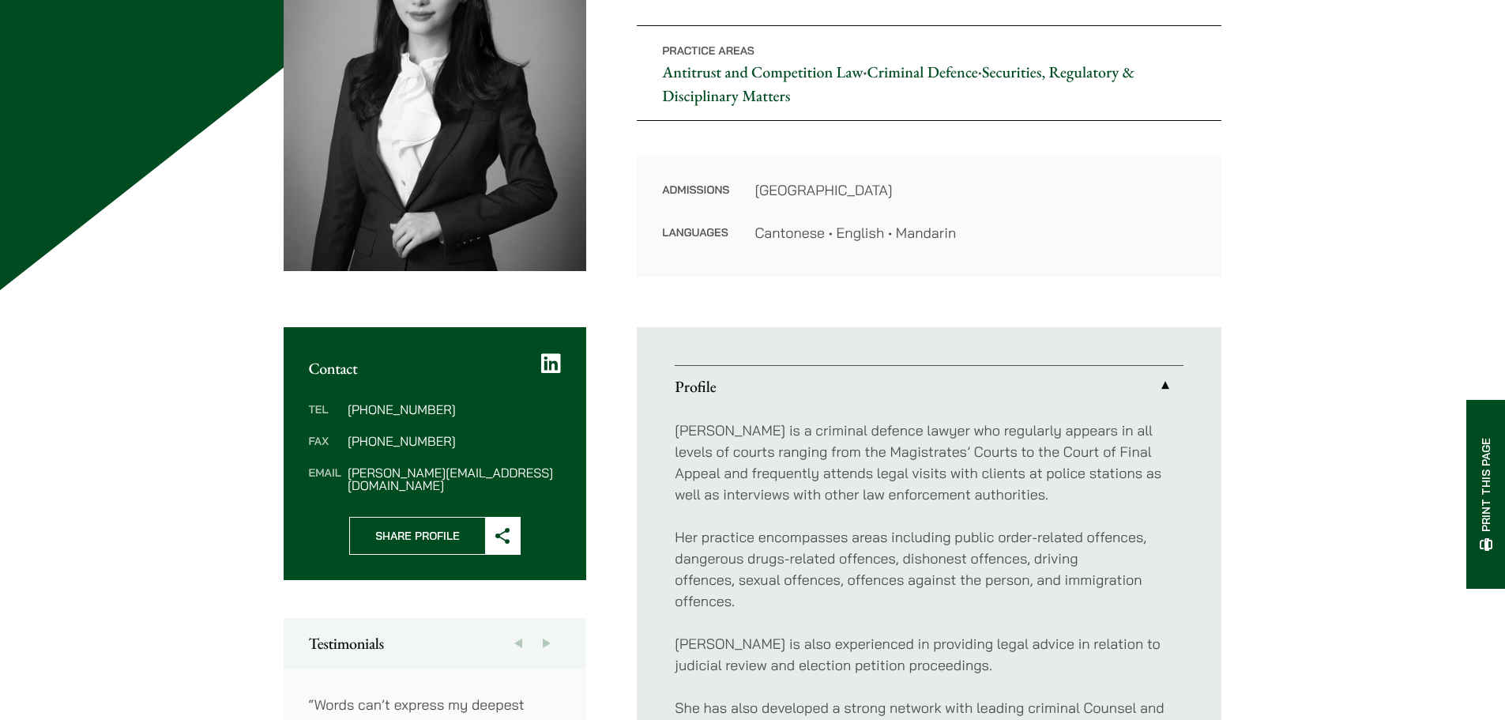
scroll to position [133, 0]
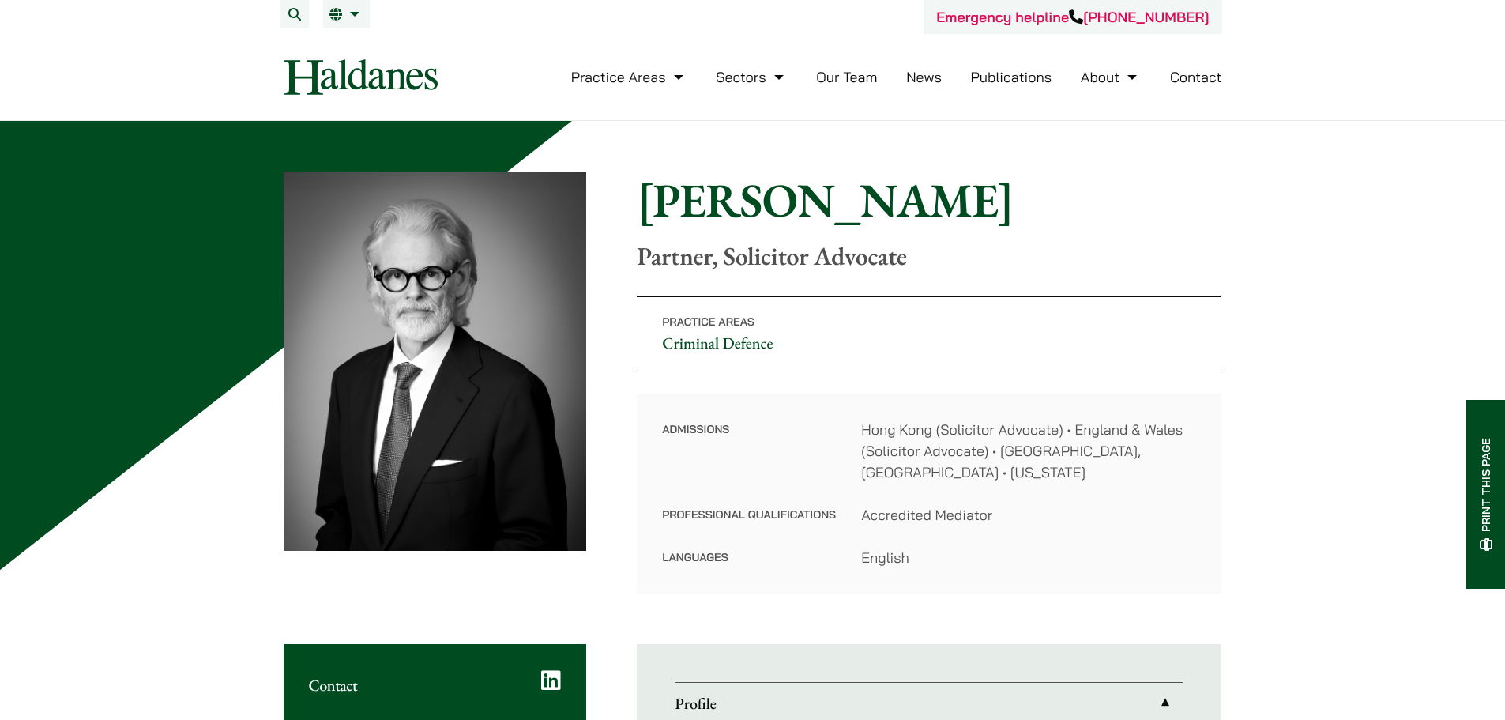
scroll to position [79, 0]
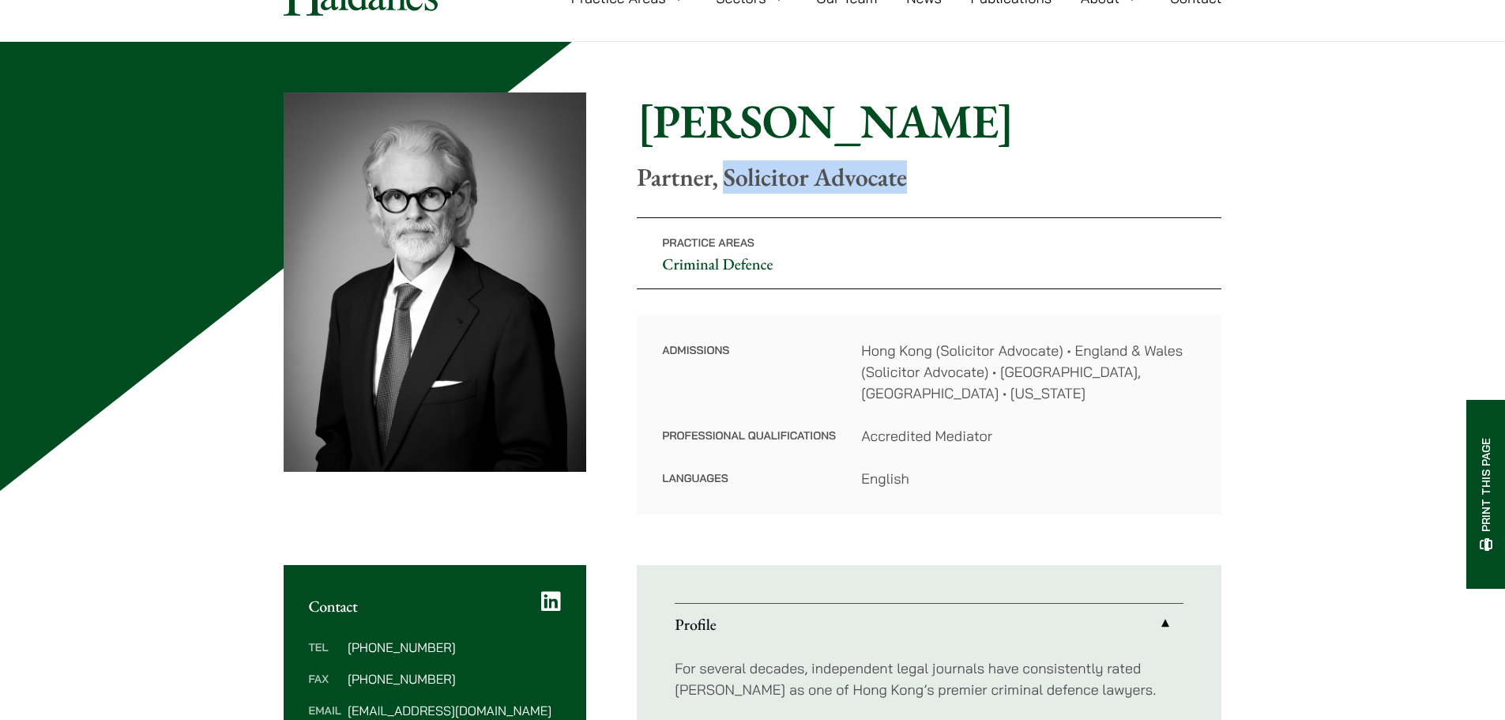
drag, startPoint x: 726, startPoint y: 180, endPoint x: 961, endPoint y: 185, distance: 235.5
click at [961, 185] on p "Partner, Solicitor Advocate" at bounding box center [929, 177] width 585 height 30
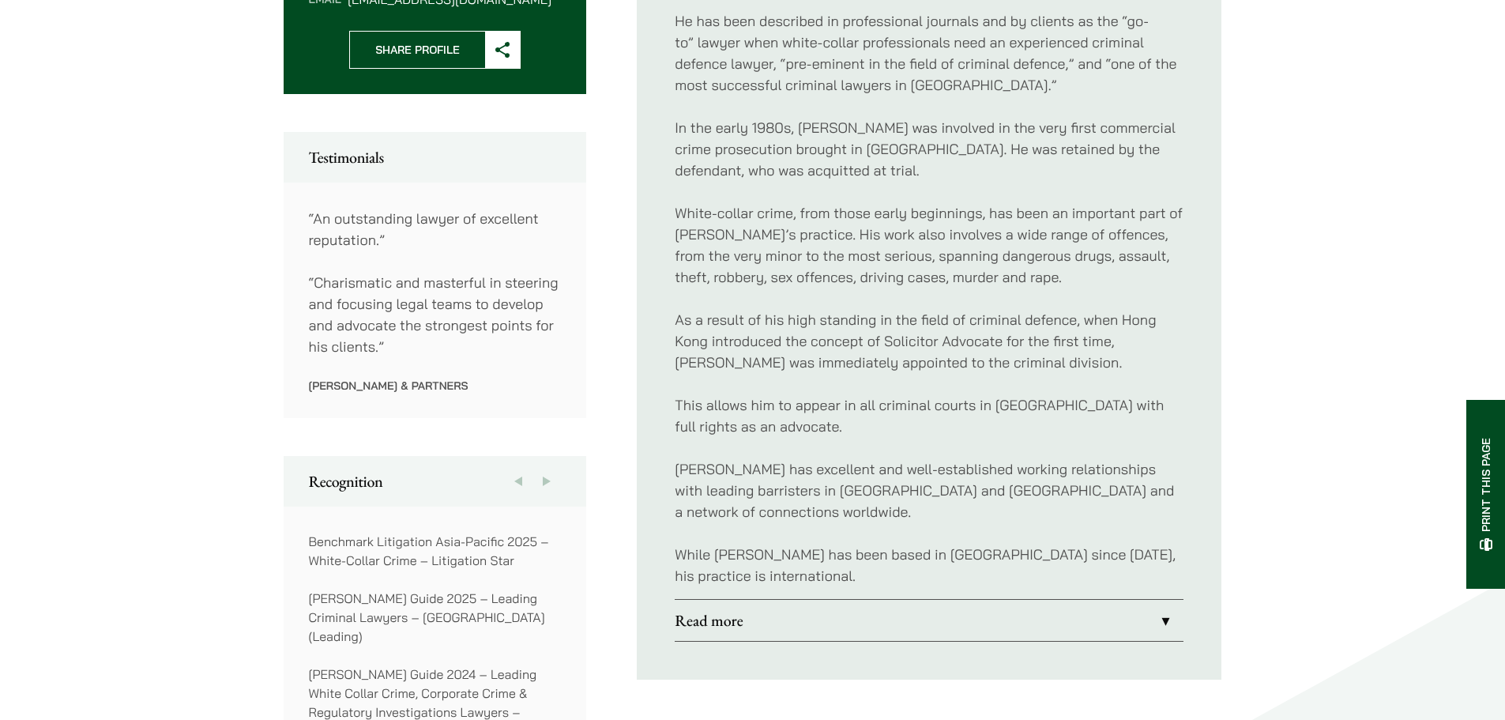
scroll to position [869, 0]
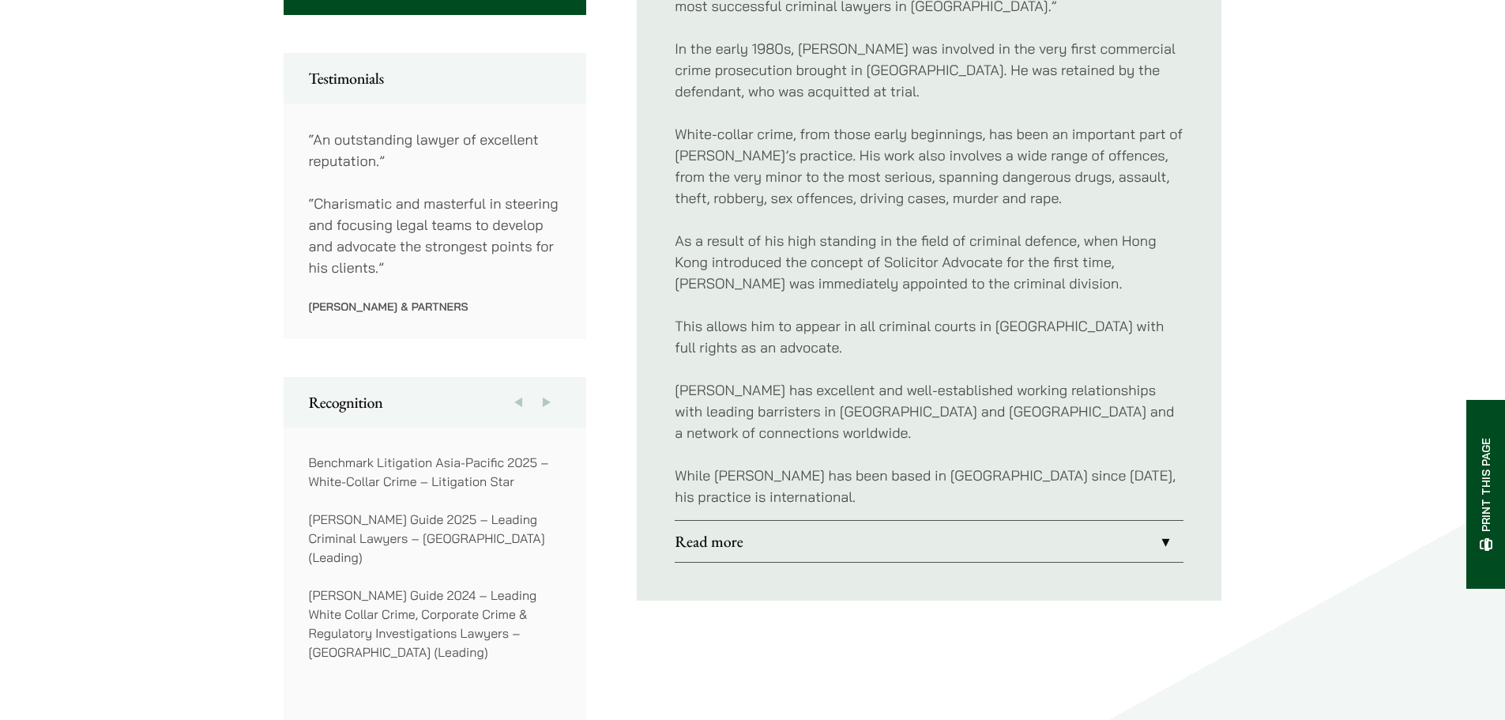
click at [788, 521] on link "Read more" at bounding box center [929, 541] width 509 height 41
